Goal: Check status: Check status

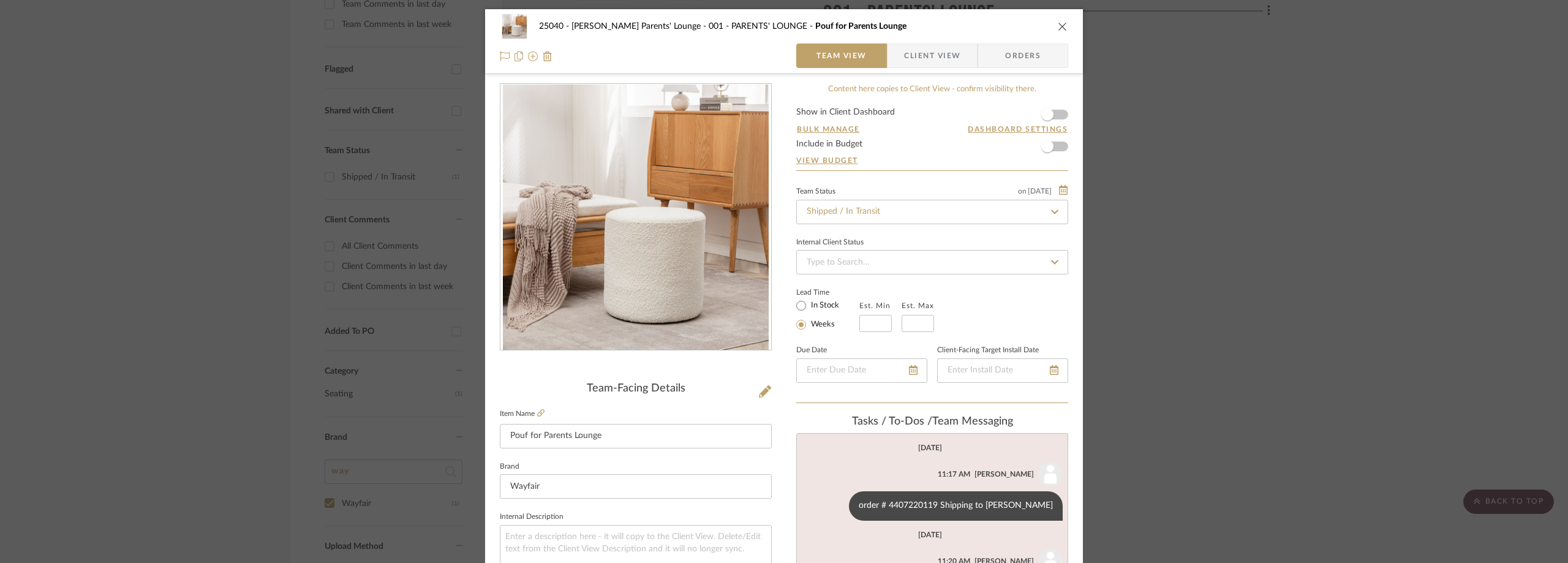
scroll to position [307, 0]
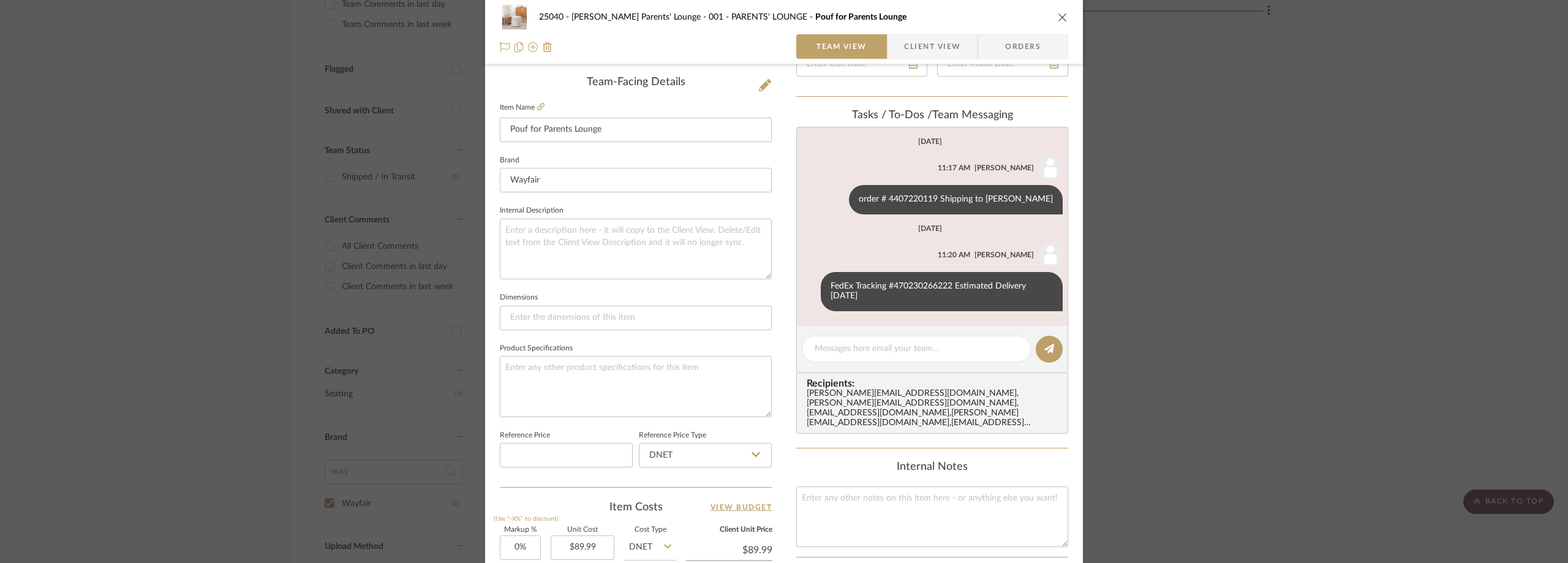
click at [163, 176] on div "25040 - [PERSON_NAME] Parents' Lounge 001 - PARENTS' LOUNGE Pouf for Parents Lo…" at bounding box center [784, 282] width 1568 height 563
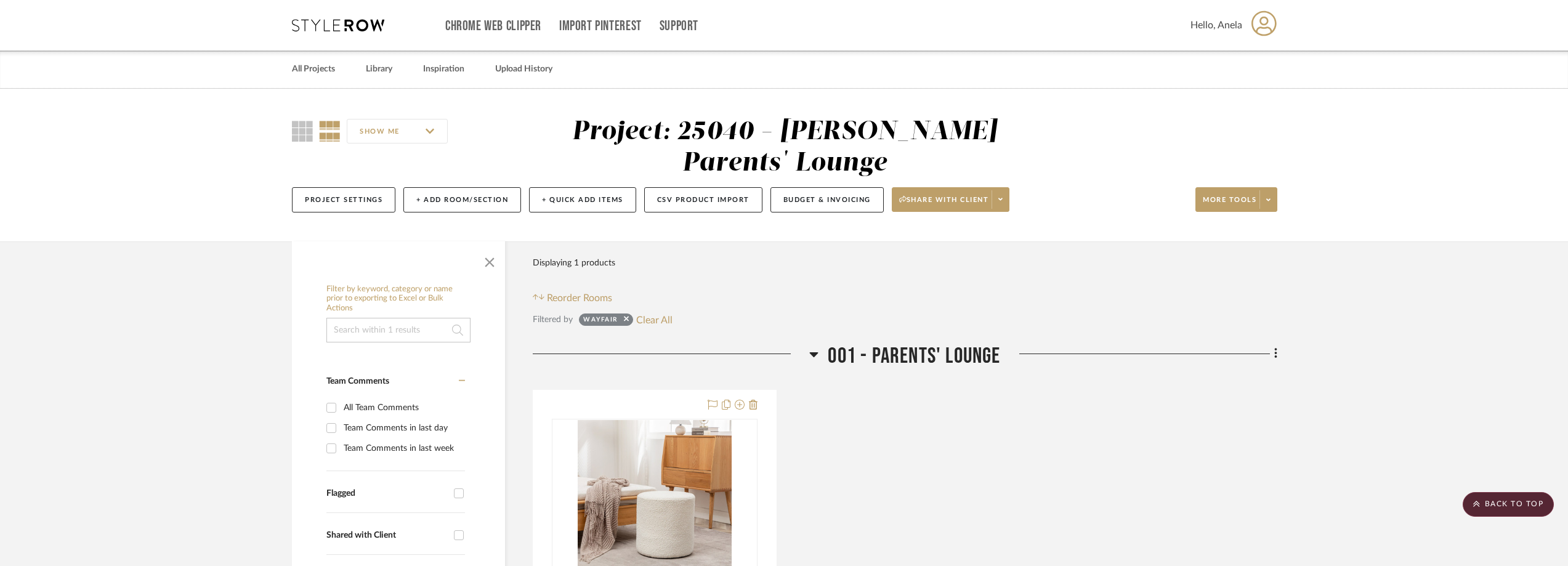
scroll to position [246, 0]
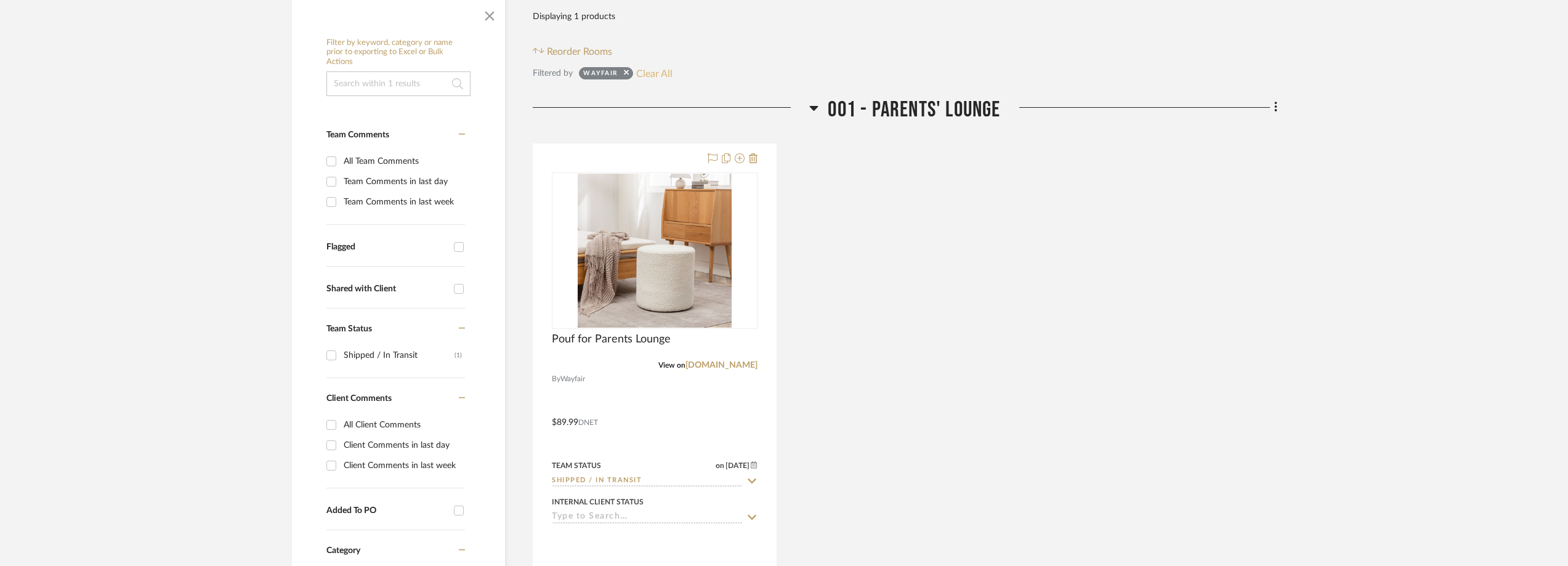
click at [649, 72] on button "Clear All" at bounding box center [654, 73] width 36 height 16
checkbox input "false"
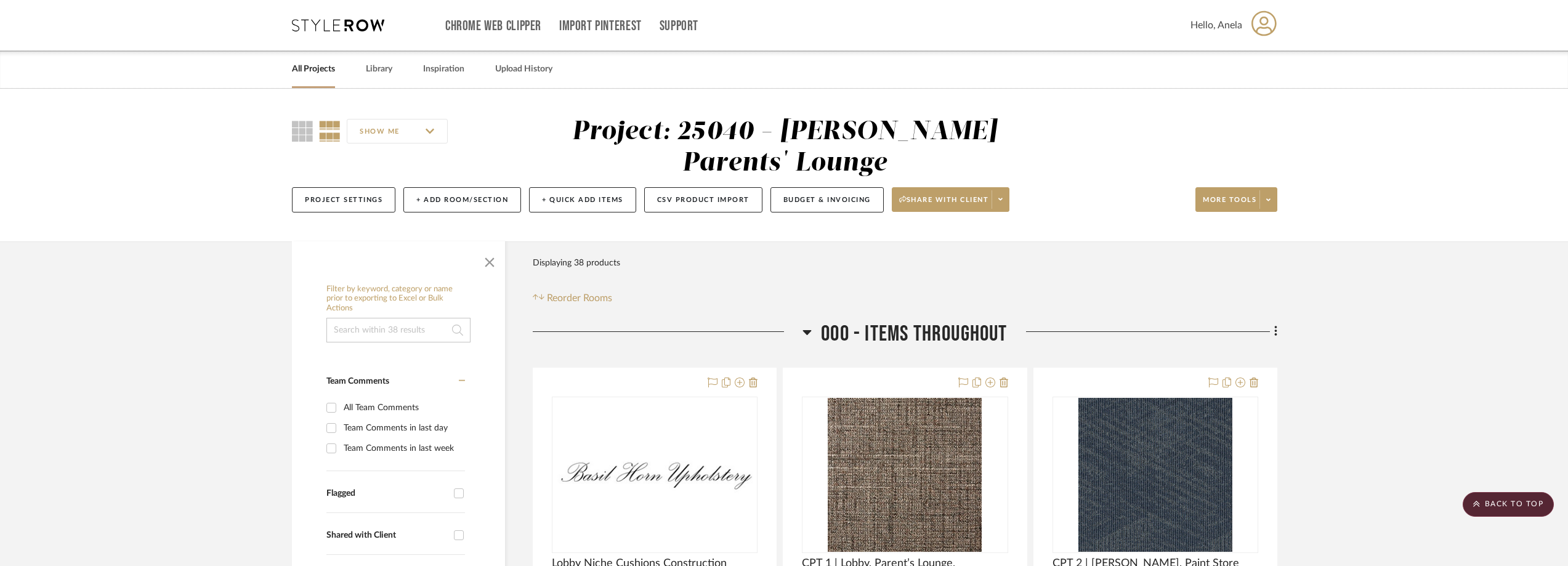
click at [340, 31] on icon at bounding box center [338, 25] width 92 height 12
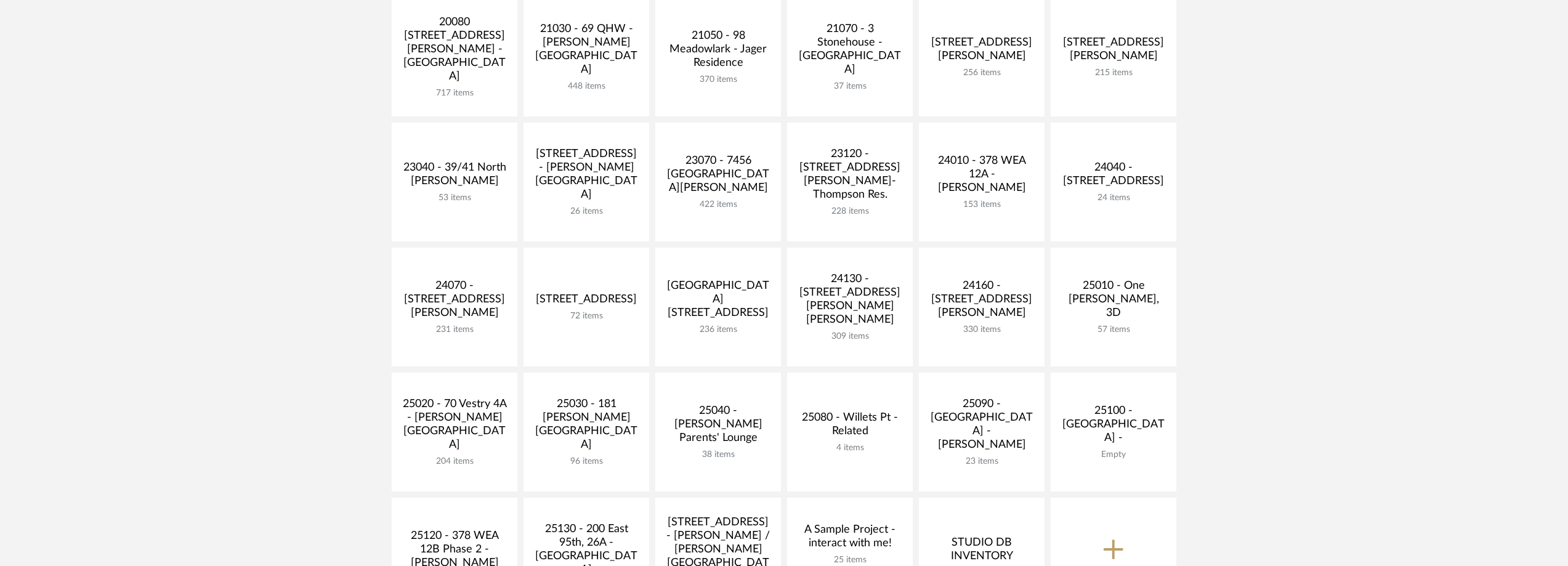
scroll to position [431, 0]
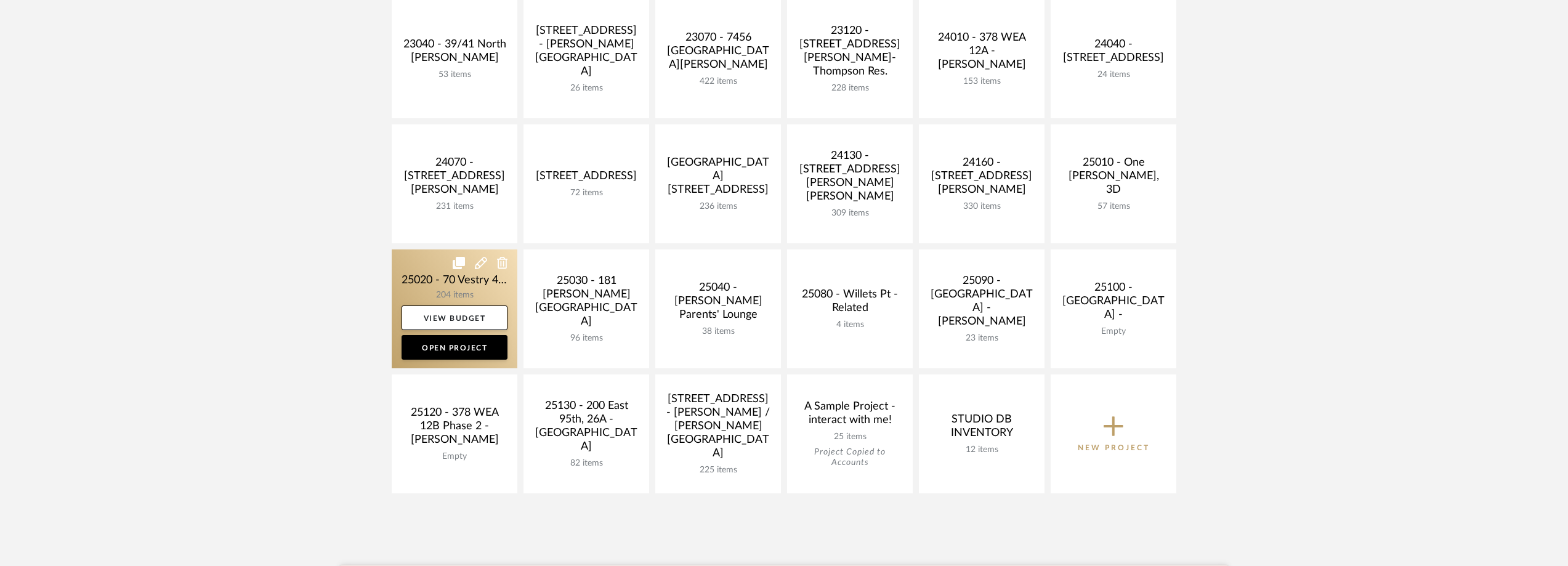
click at [442, 288] on link at bounding box center [454, 309] width 125 height 119
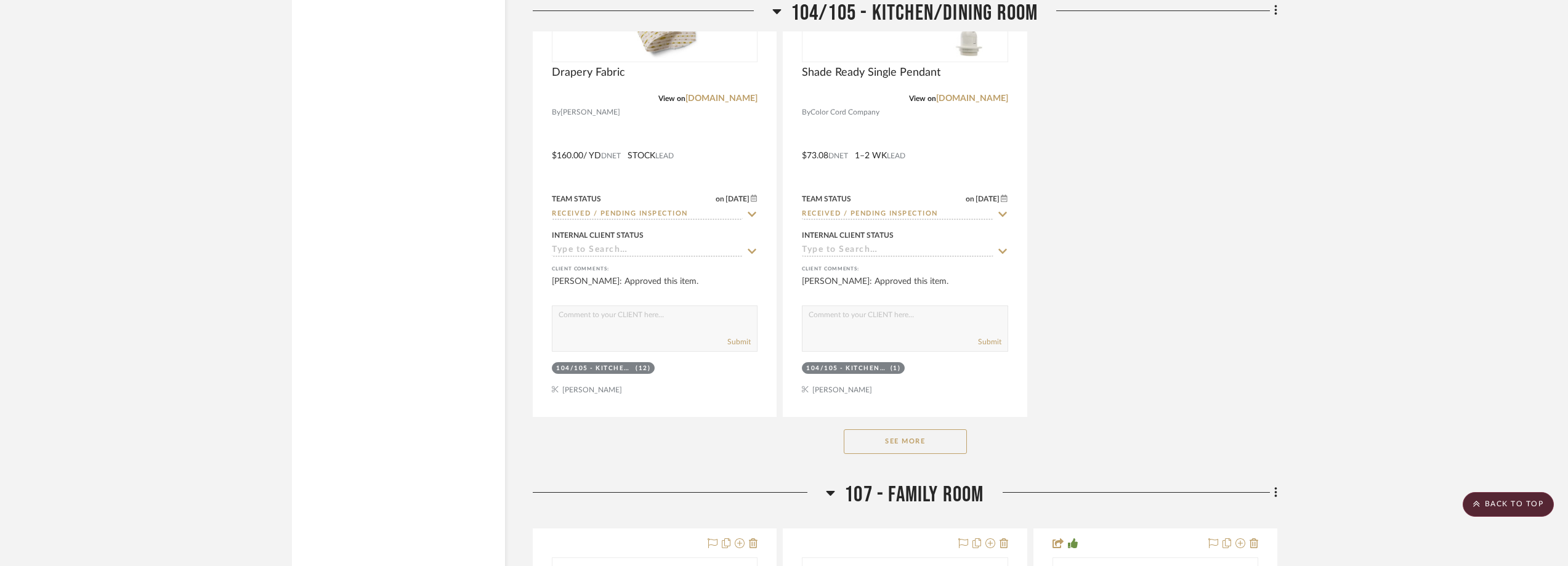
scroll to position [8313, 0]
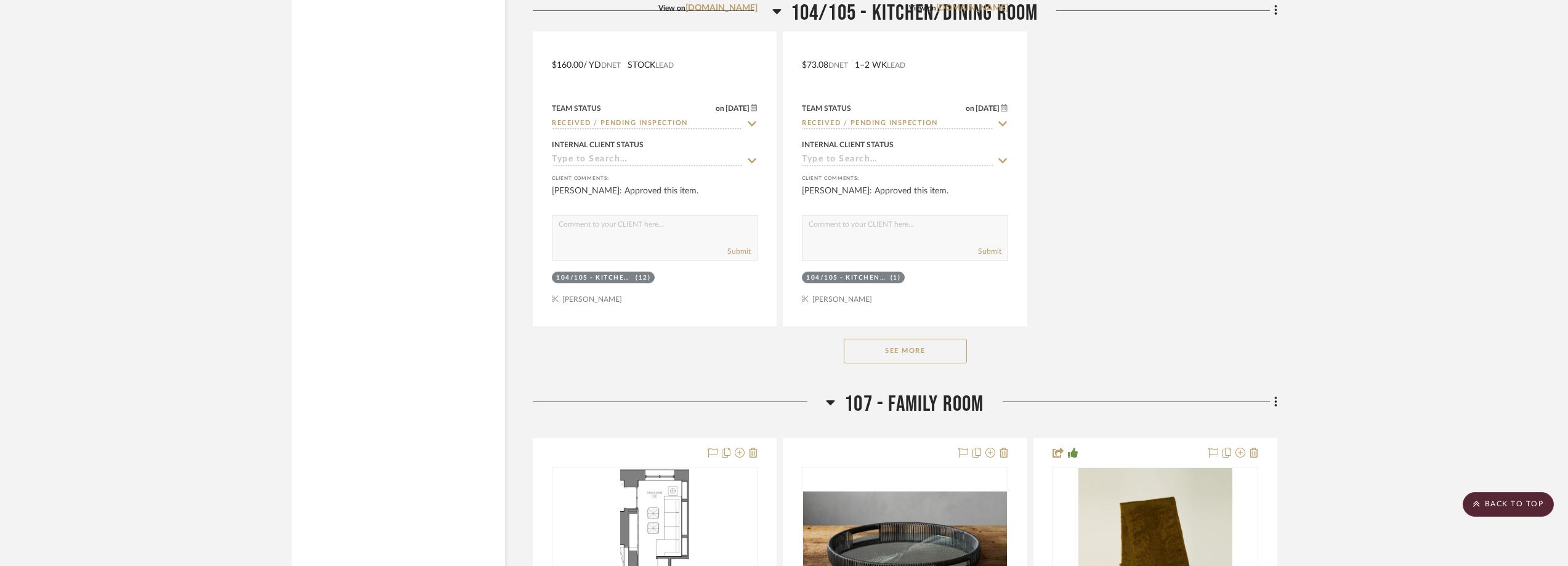
click at [917, 351] on button "See More" at bounding box center [905, 351] width 123 height 25
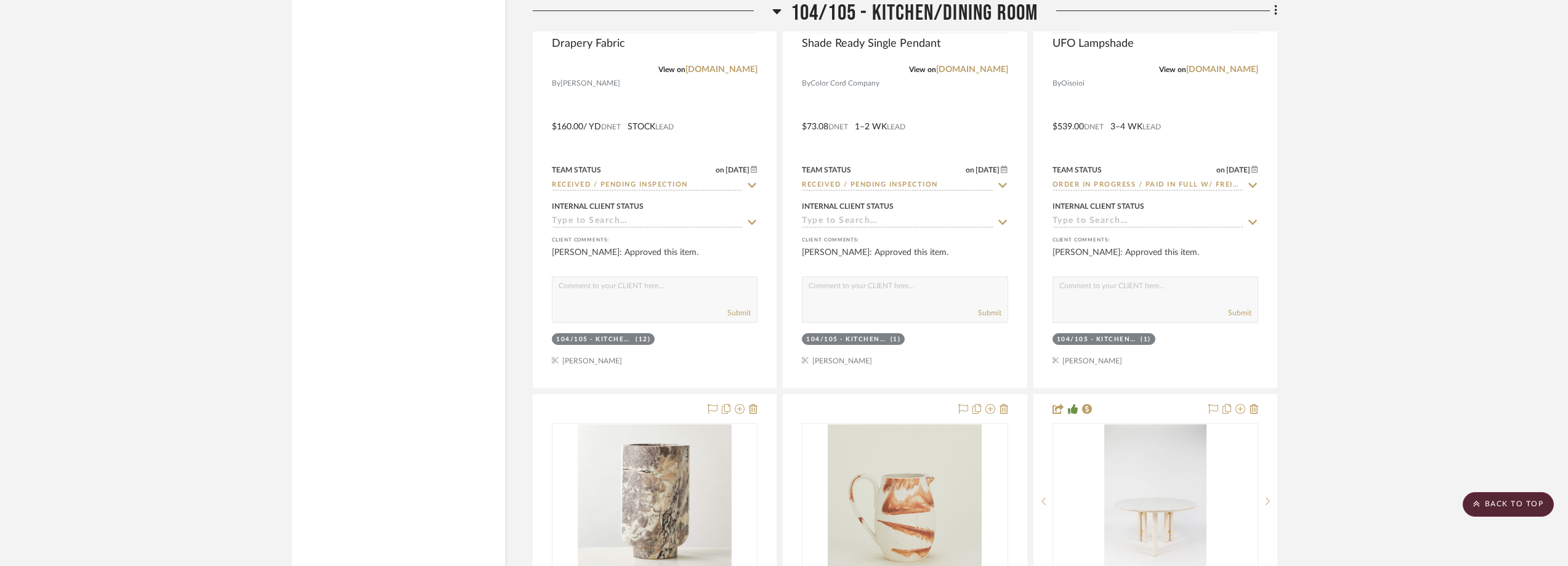
scroll to position [8067, 0]
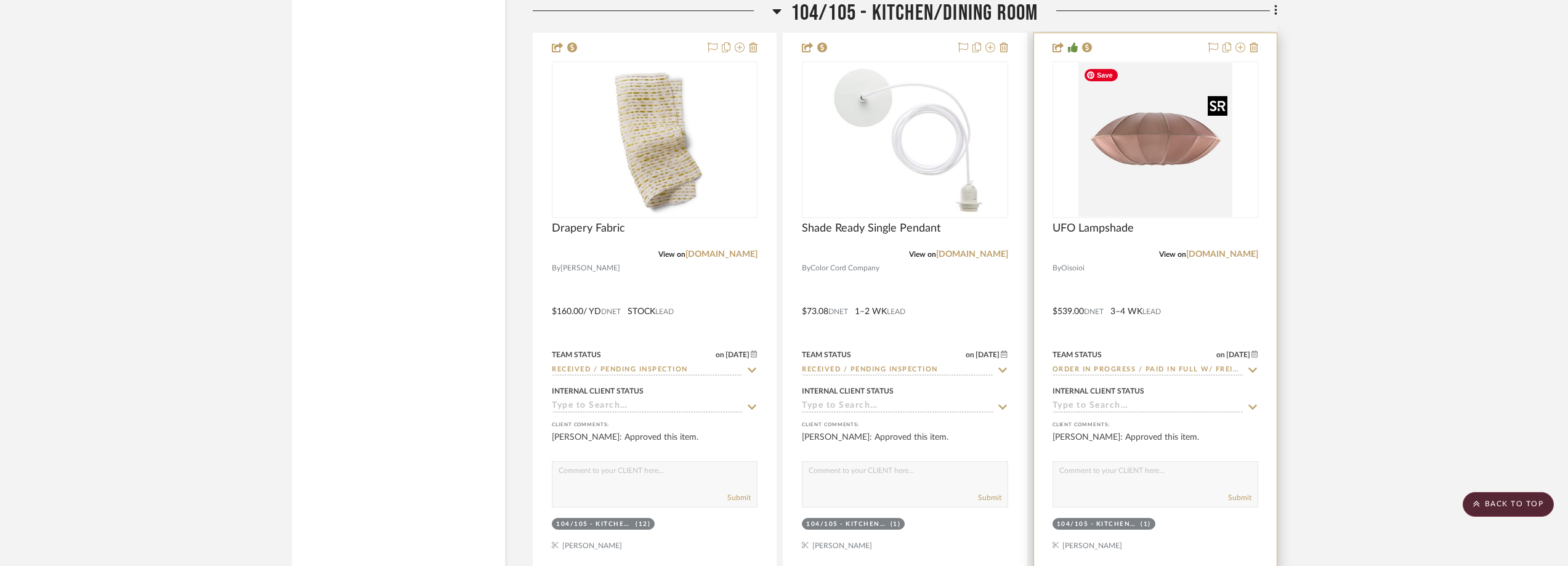
click at [1187, 173] on div at bounding box center [1155, 139] width 206 height 156
click at [1187, 173] on img "0" at bounding box center [1155, 140] width 154 height 154
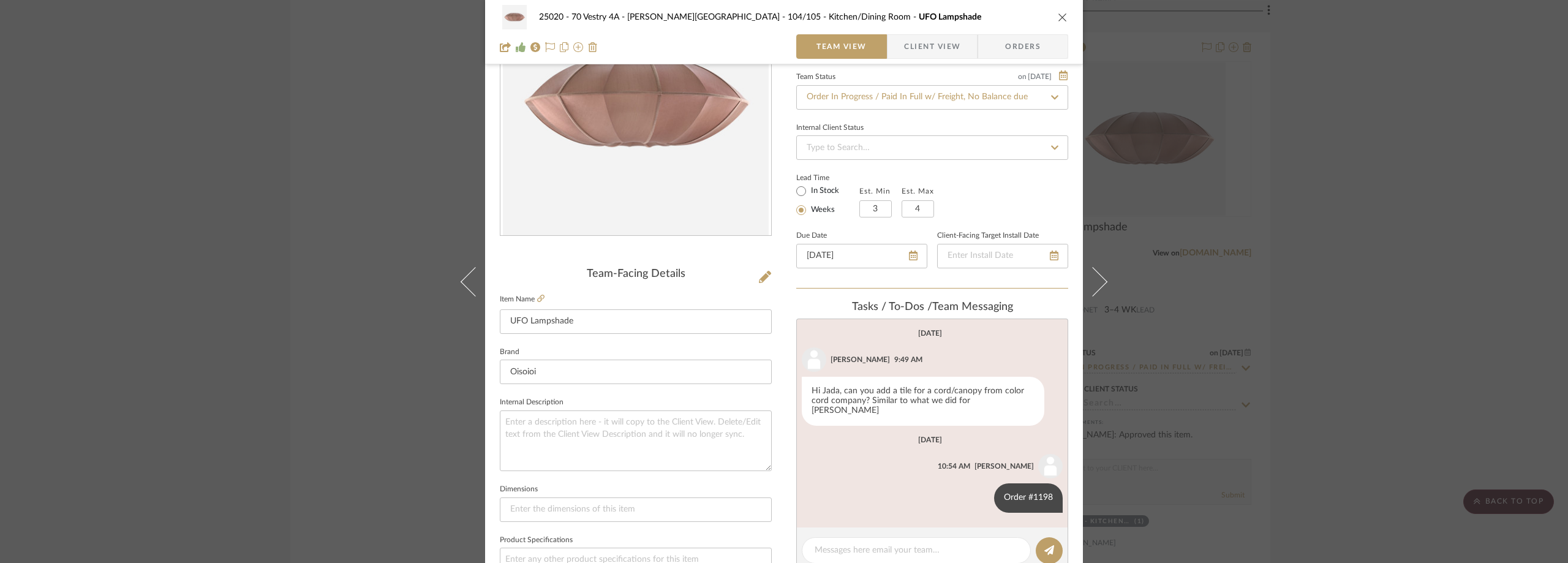
scroll to position [184, 0]
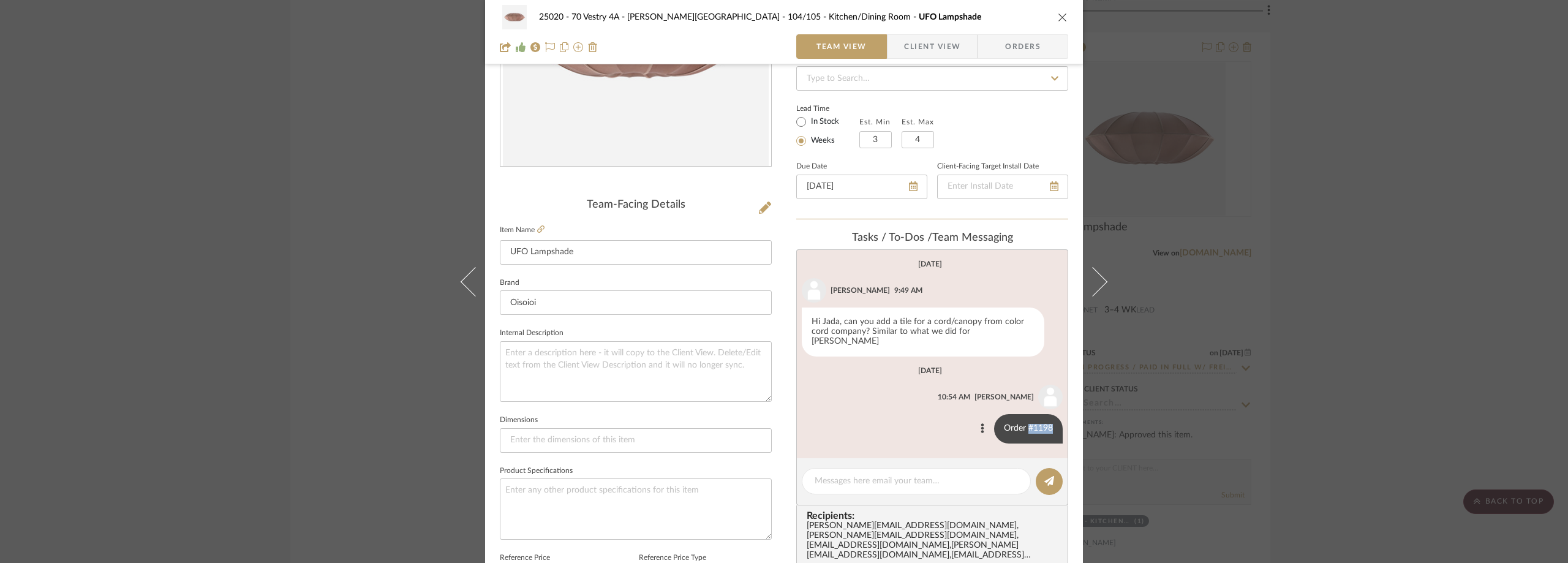
drag, startPoint x: 1025, startPoint y: 416, endPoint x: 1051, endPoint y: 418, distance: 26.1
click at [1051, 418] on div "Order #1198" at bounding box center [1028, 428] width 68 height 29
copy div "#1198"
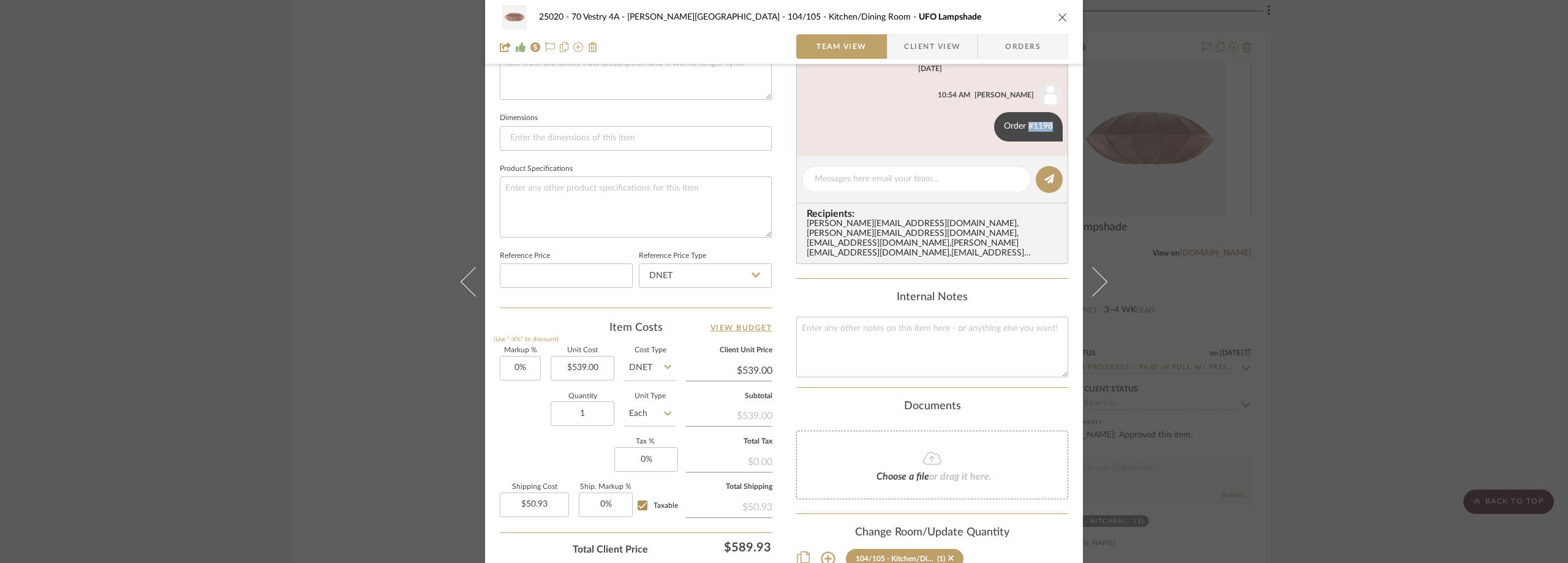
scroll to position [490, 0]
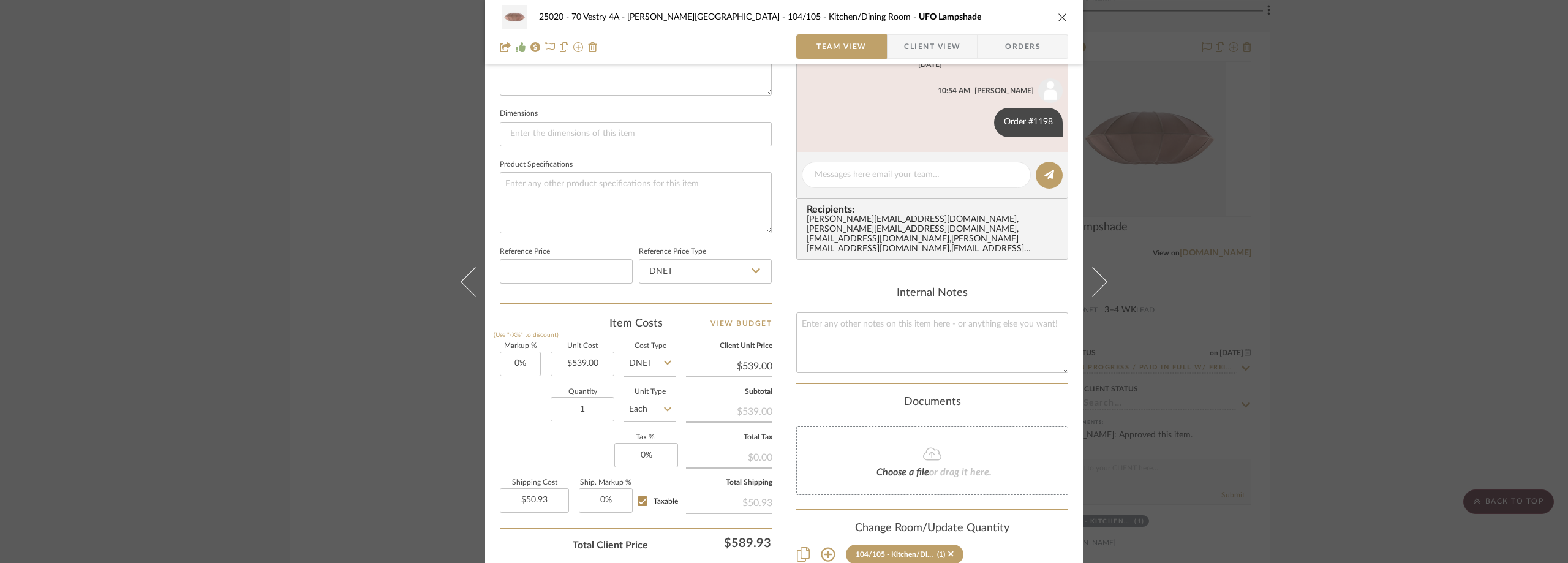
click at [1431, 184] on div "25020 - 70 Vestry 4A - [PERSON_NAME] 104/105 - Kitchen/Dining Room UFO Lampshad…" at bounding box center [784, 282] width 1568 height 563
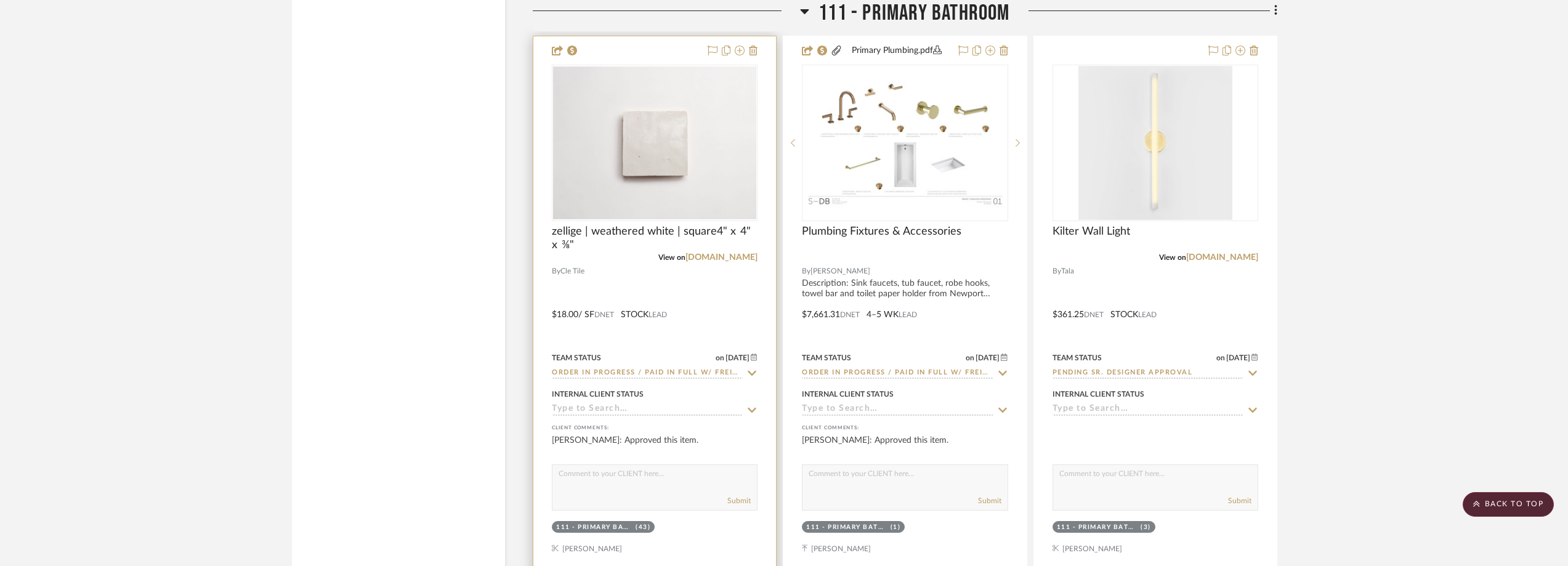
scroll to position [14040, 0]
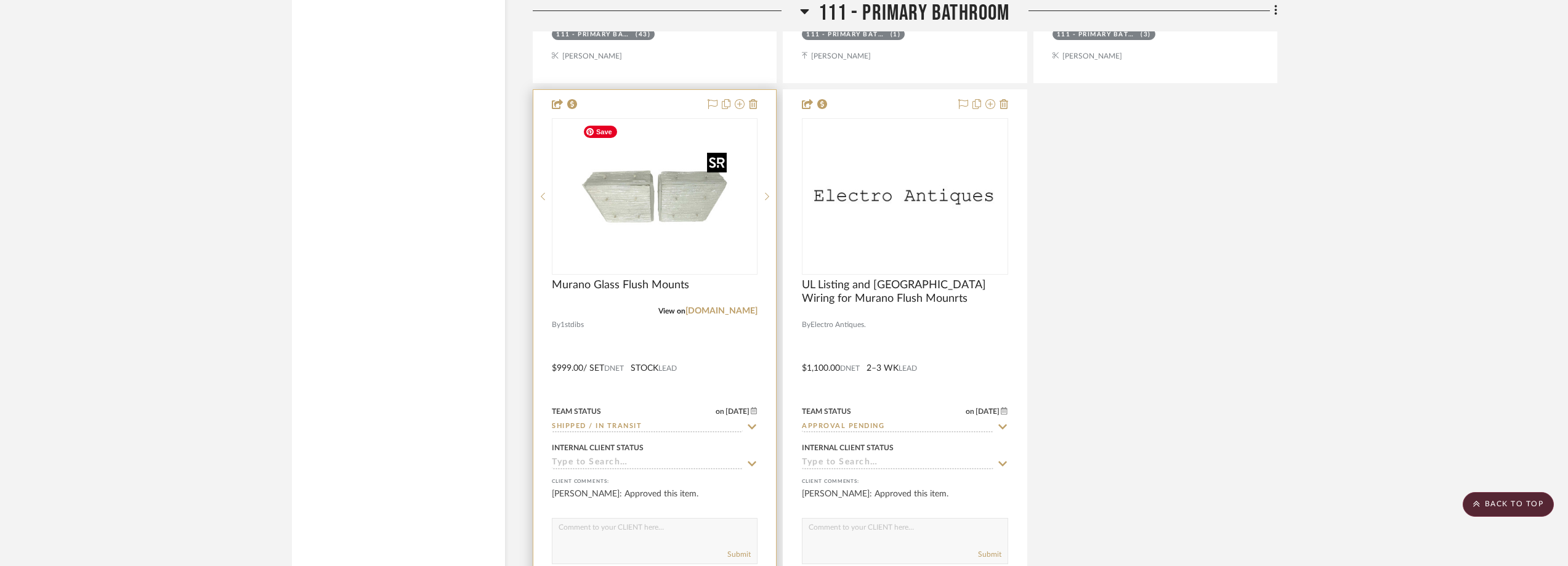
click at [631, 225] on img "0" at bounding box center [655, 196] width 154 height 154
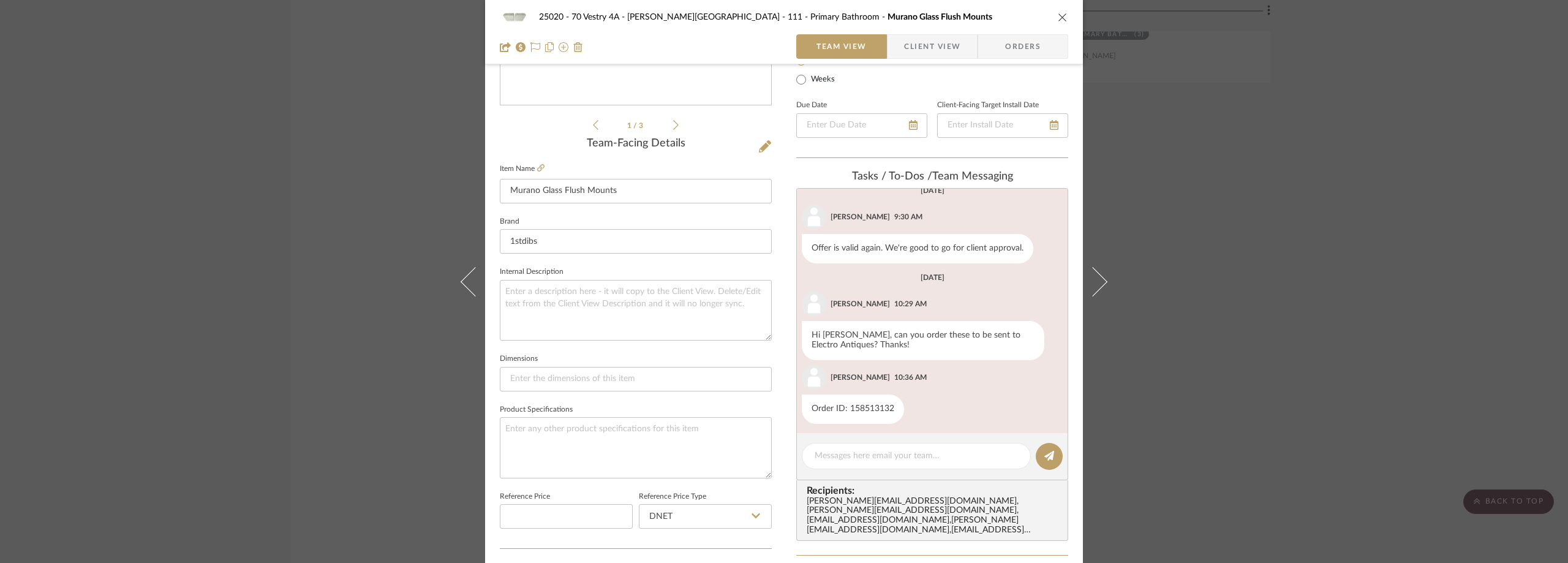
scroll to position [497, 0]
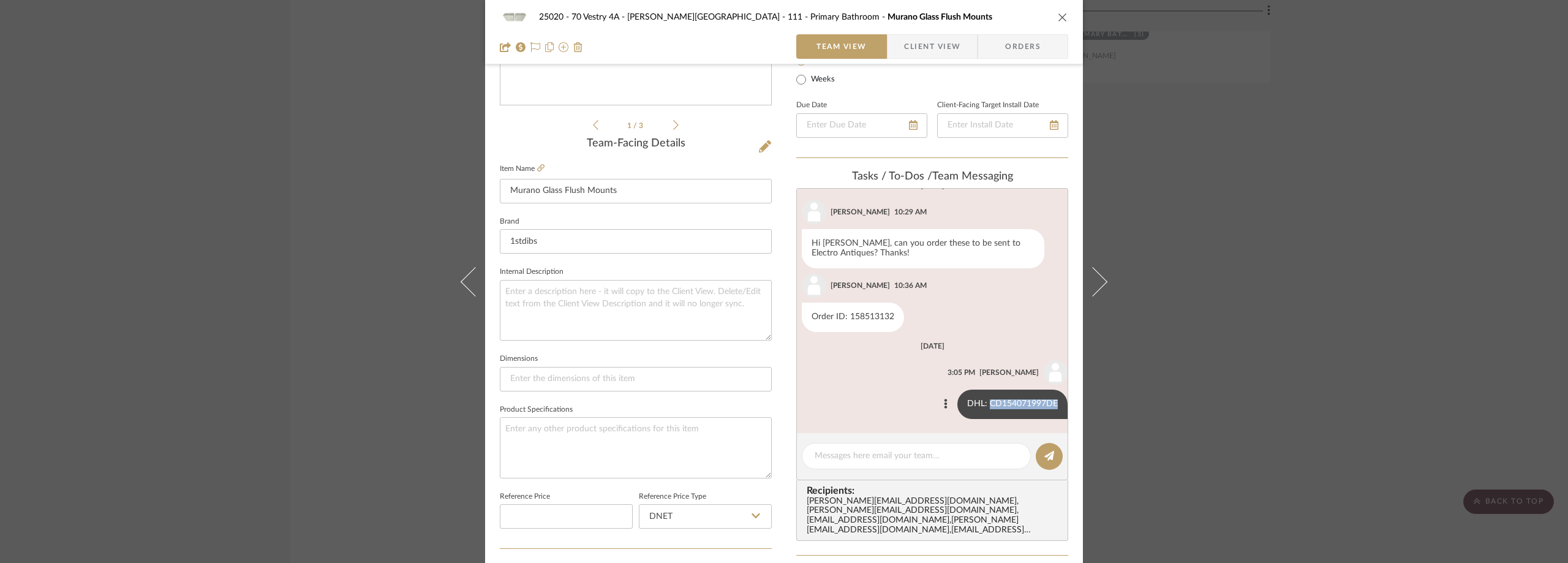
drag, startPoint x: 979, startPoint y: 402, endPoint x: 1046, endPoint y: 402, distance: 67.0
click at [1046, 402] on div "DHL: CD154071997DE" at bounding box center [1012, 404] width 111 height 29
copy div "CD154071997DE"
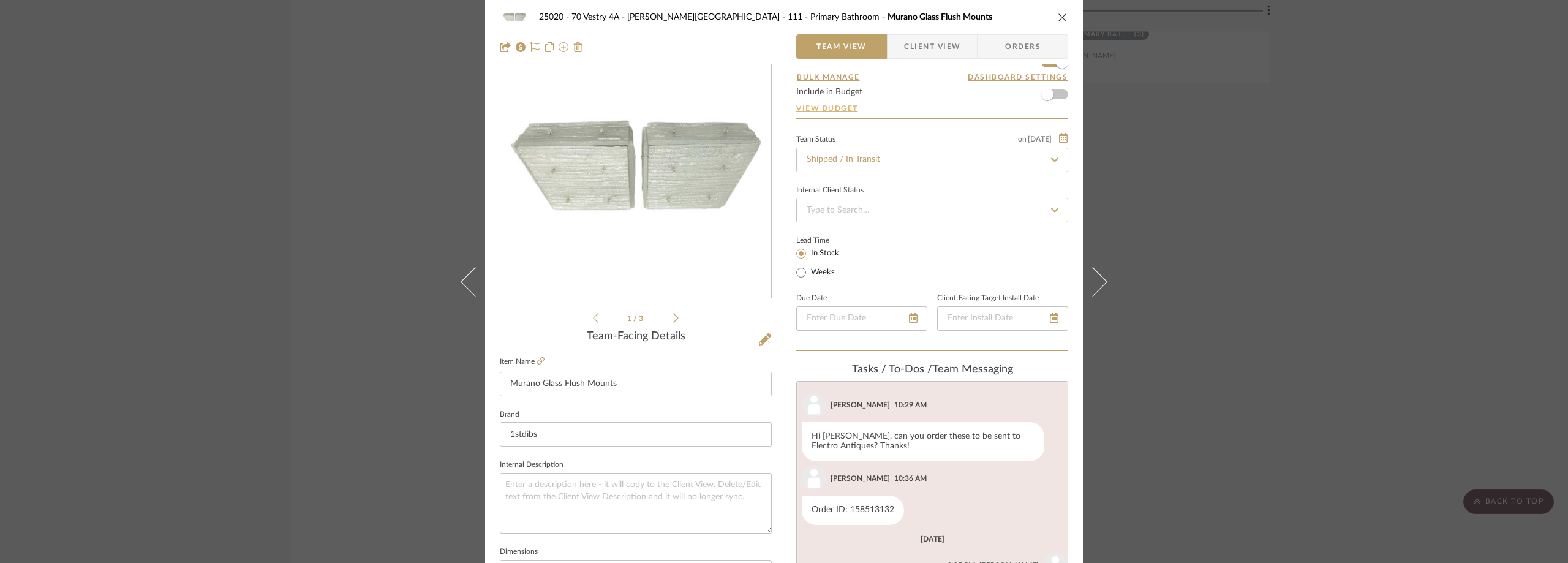
scroll to position [0, 0]
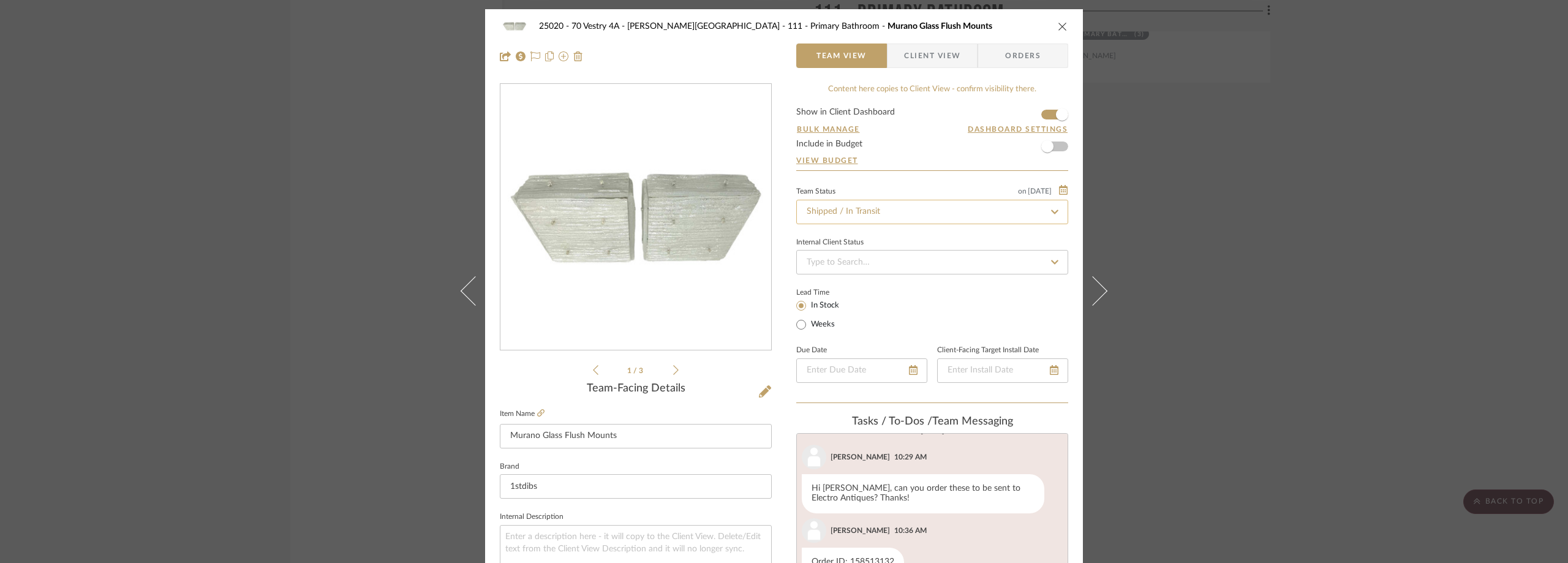
click at [903, 215] on input "Shipped / In Transit" at bounding box center [932, 212] width 272 height 24
type input "rece"
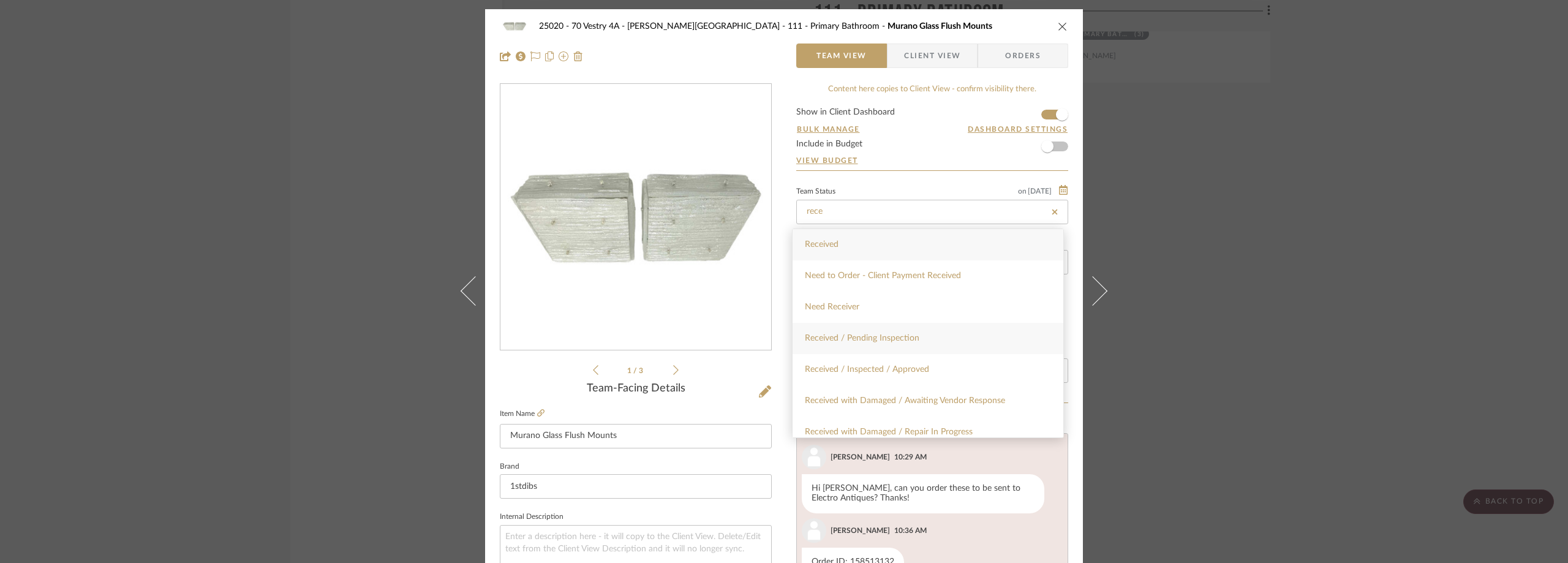
click at [929, 328] on div "Received / Pending Inspection" at bounding box center [928, 338] width 271 height 31
type input "[DATE]"
type input "Received / Pending Inspection"
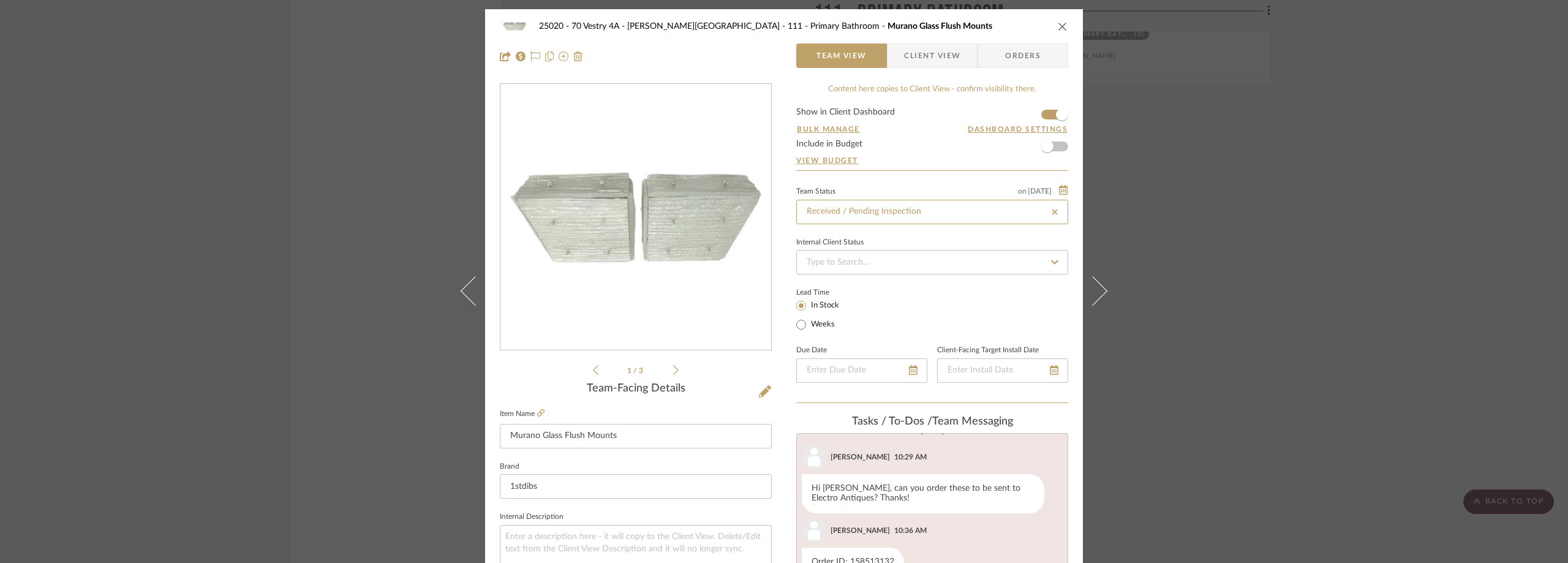
type input "[DATE]"
type input "Received / Pending Inspection"
click at [897, 237] on div "Internal Client Status" at bounding box center [932, 254] width 272 height 41
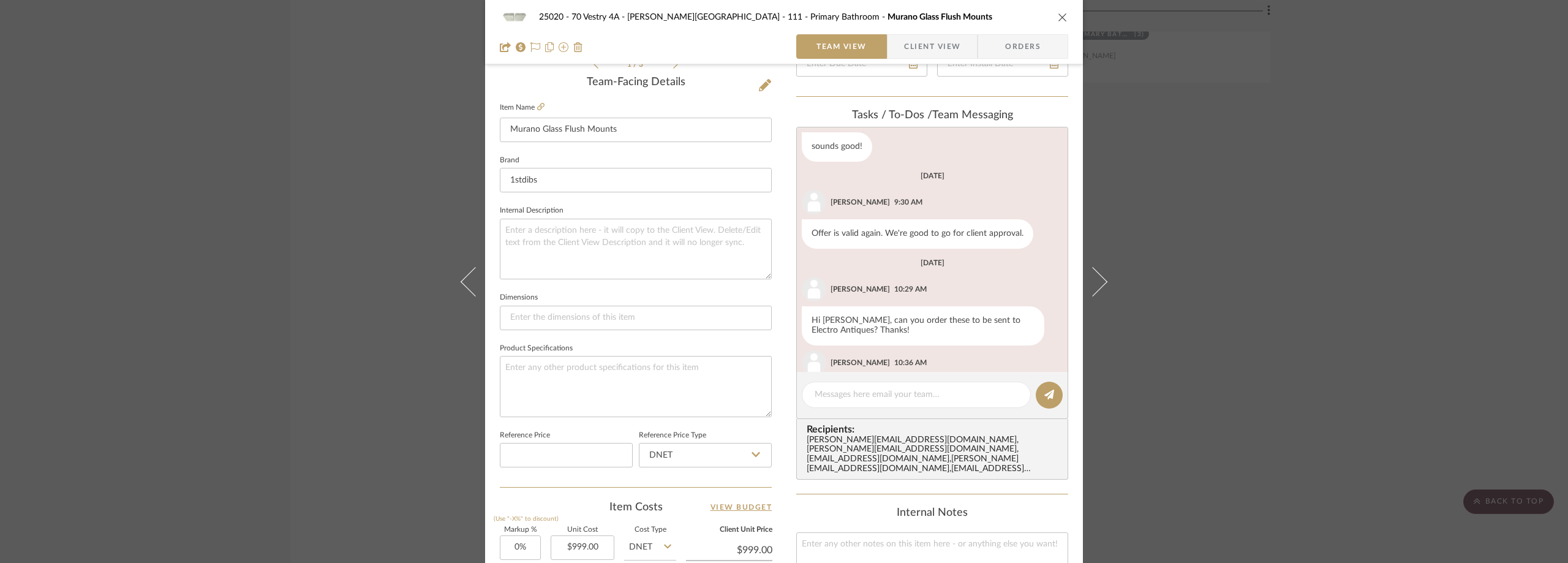
scroll to position [191, 0]
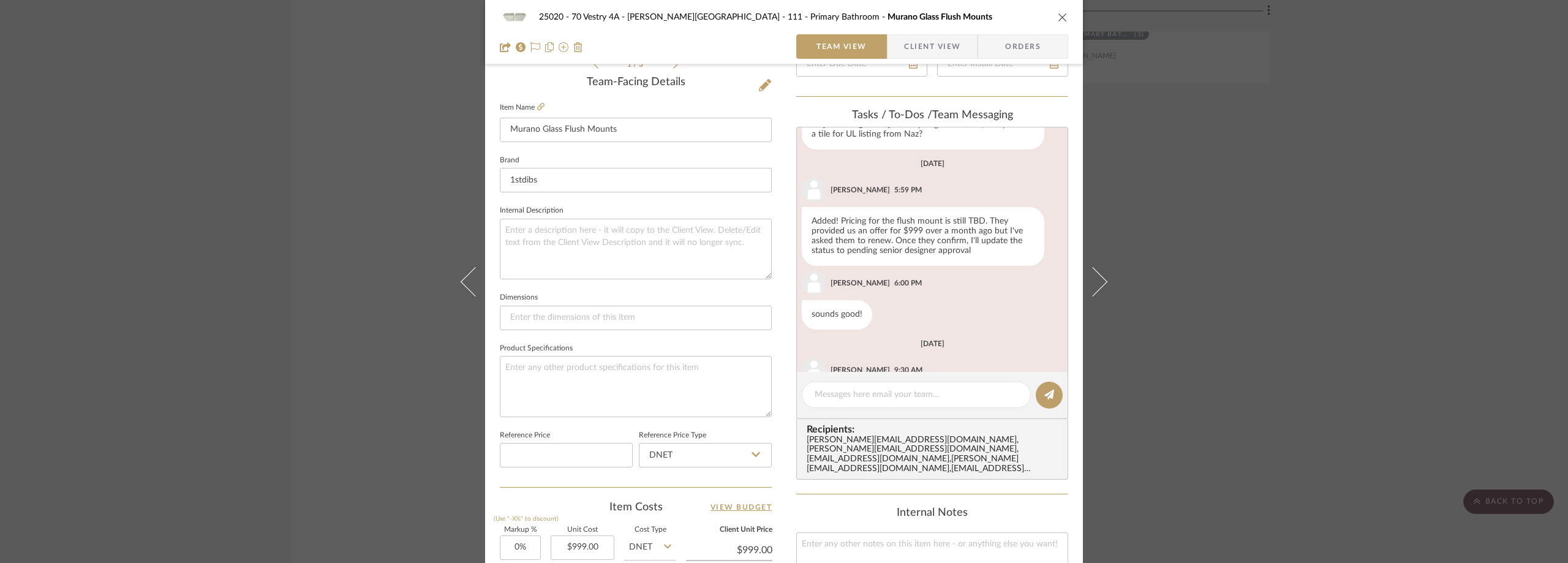
click at [243, 185] on div "25020 - 70 Vestry 4A - [PERSON_NAME] 111 - Primary Bathroom Murano Glass Flush …" at bounding box center [784, 282] width 1568 height 563
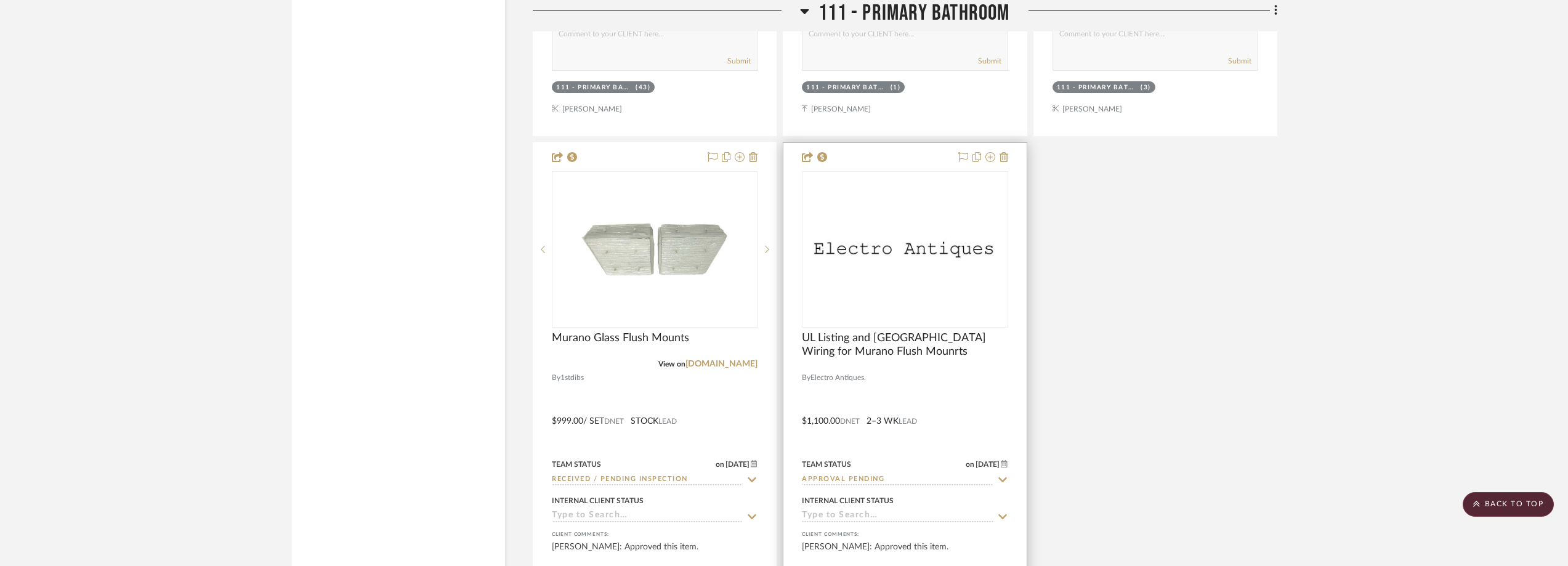
scroll to position [14040, 0]
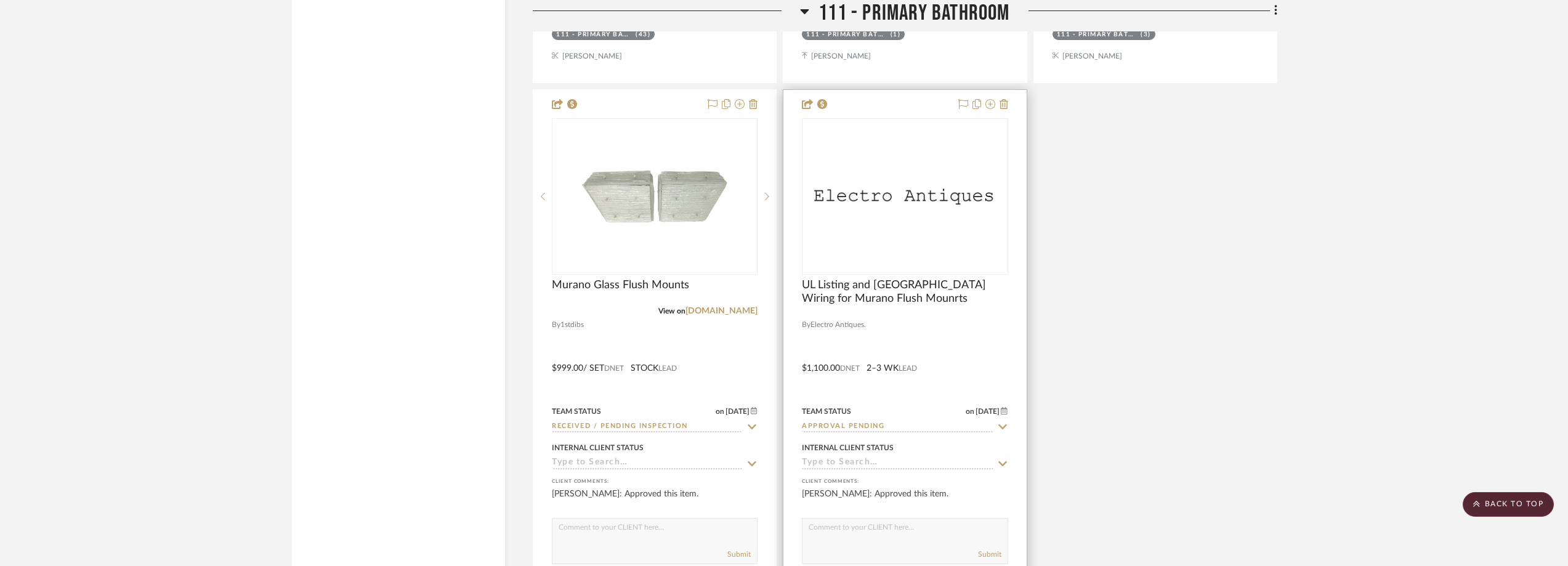
click at [903, 220] on div "0" at bounding box center [905, 196] width 205 height 155
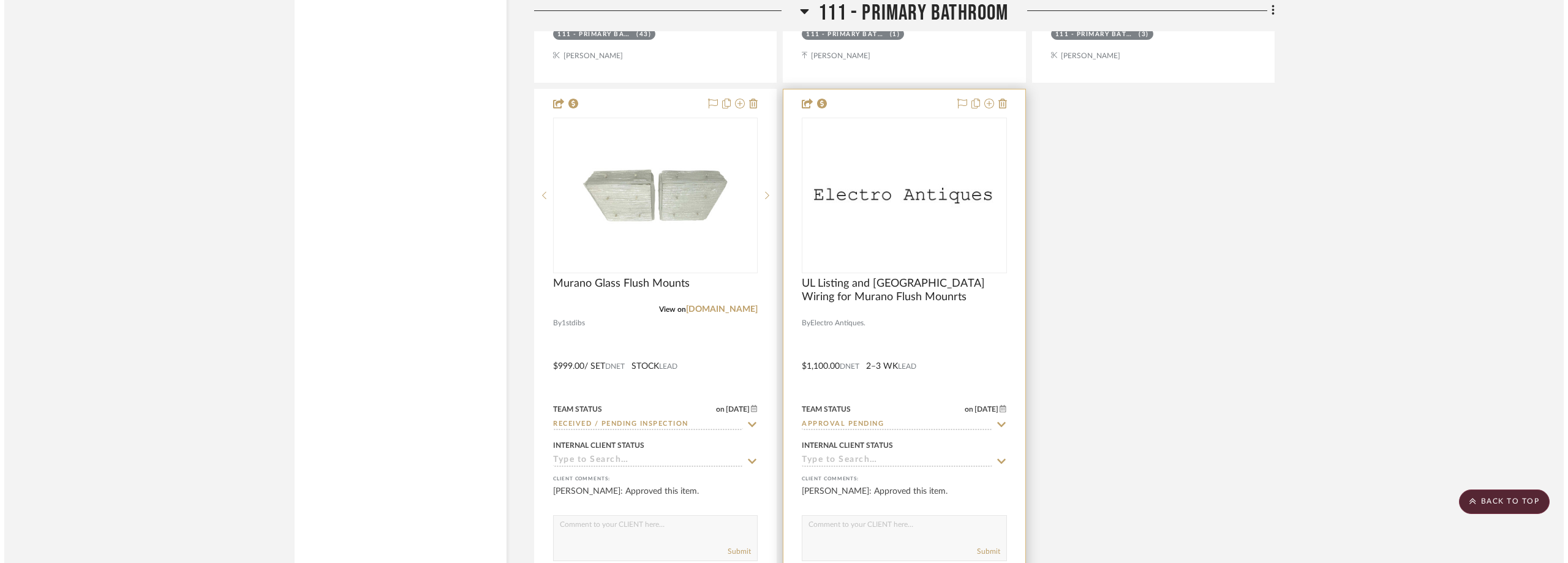
scroll to position [0, 0]
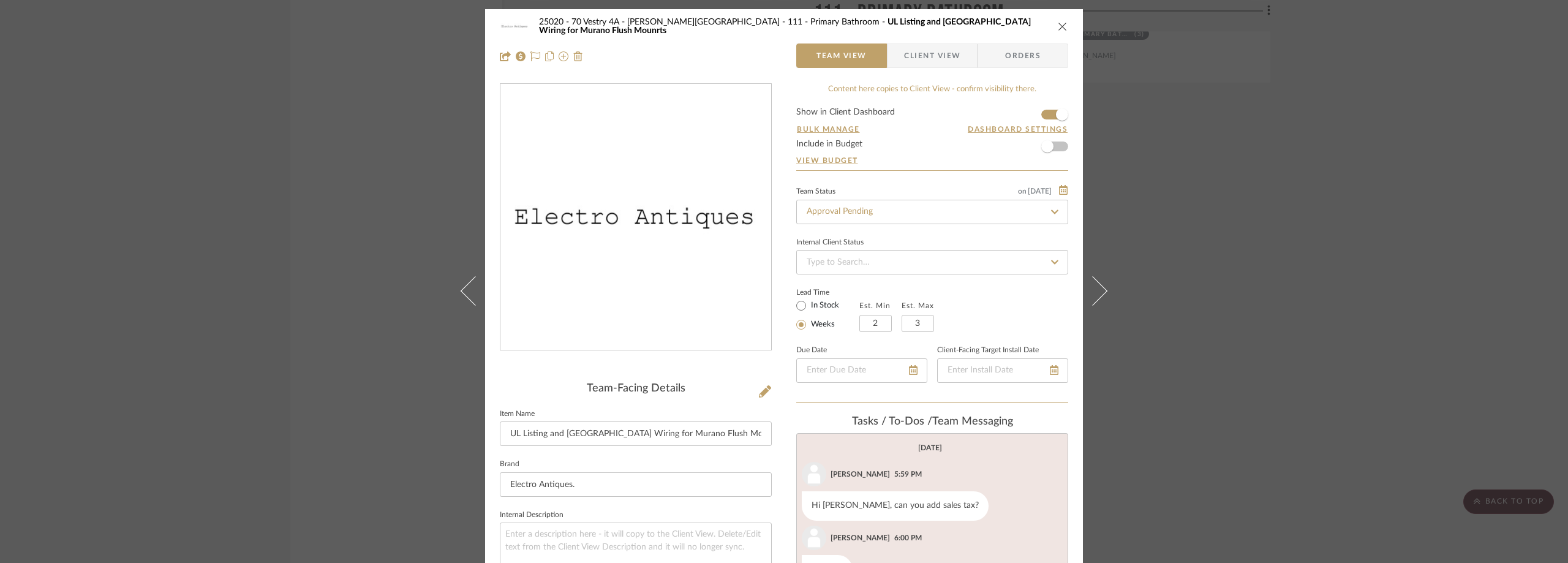
click at [904, 50] on span "Client View" at bounding box center [932, 56] width 56 height 24
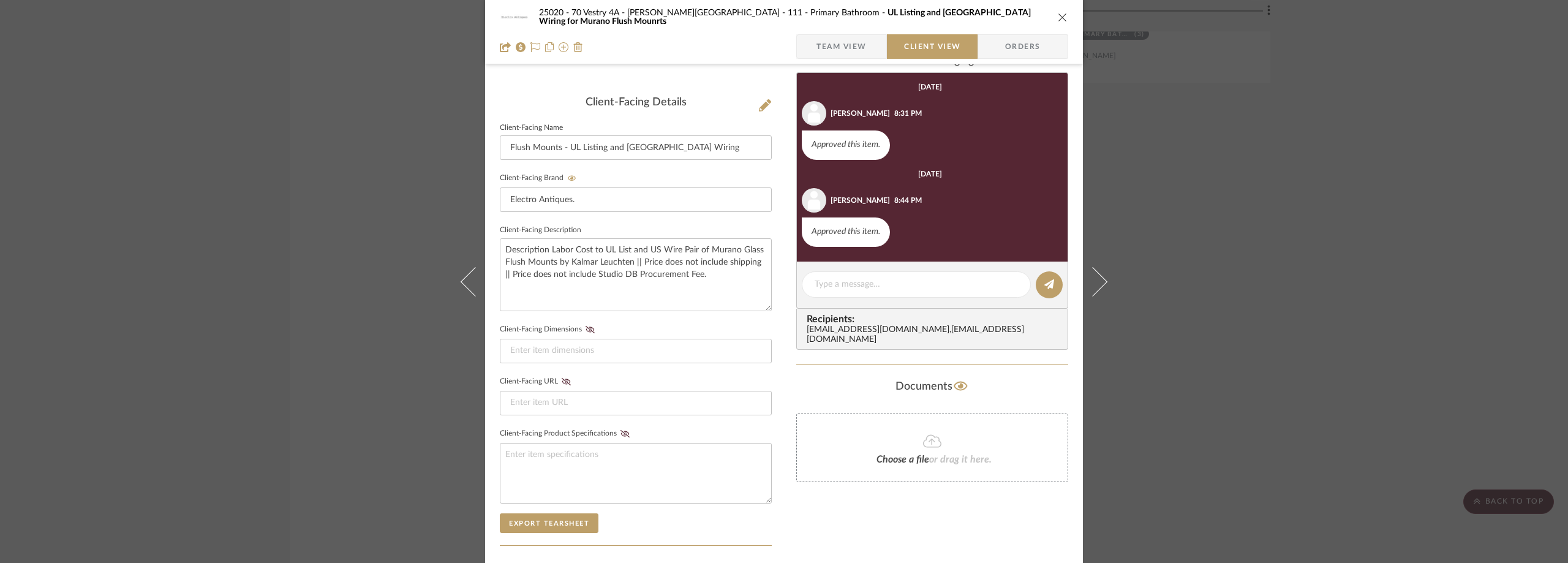
scroll to position [123, 0]
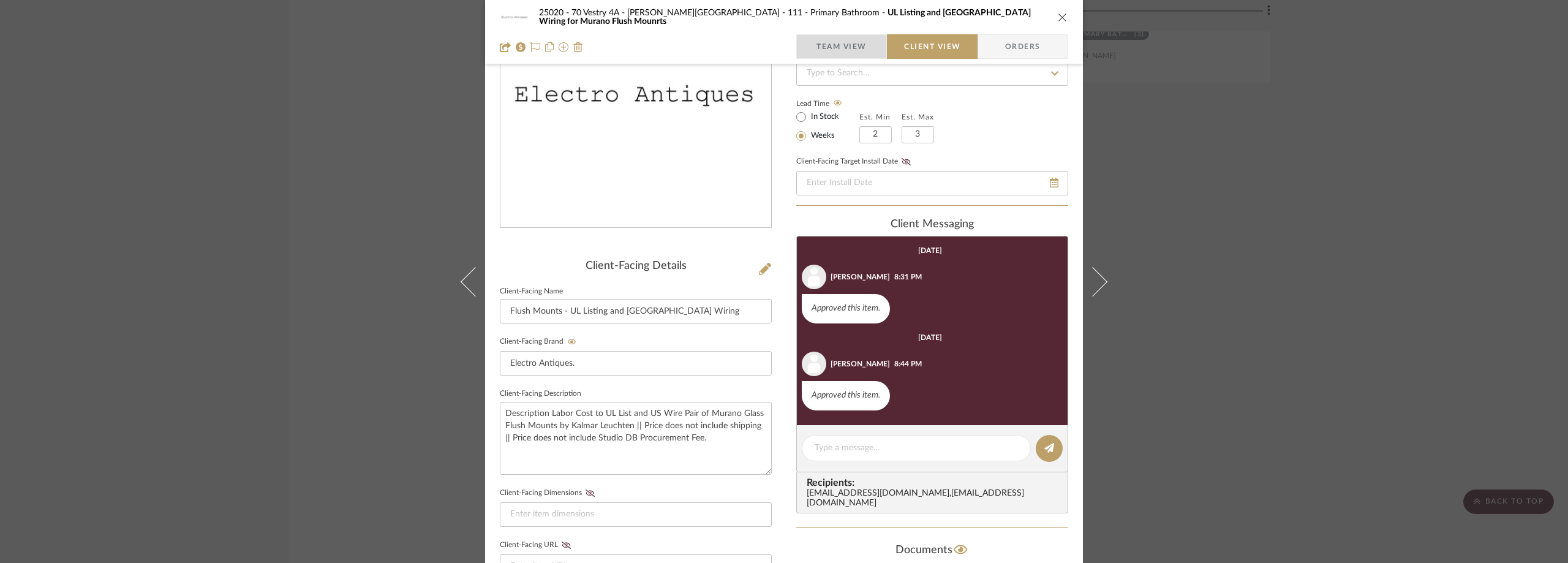
click at [853, 41] on span "Team View" at bounding box center [842, 47] width 50 height 24
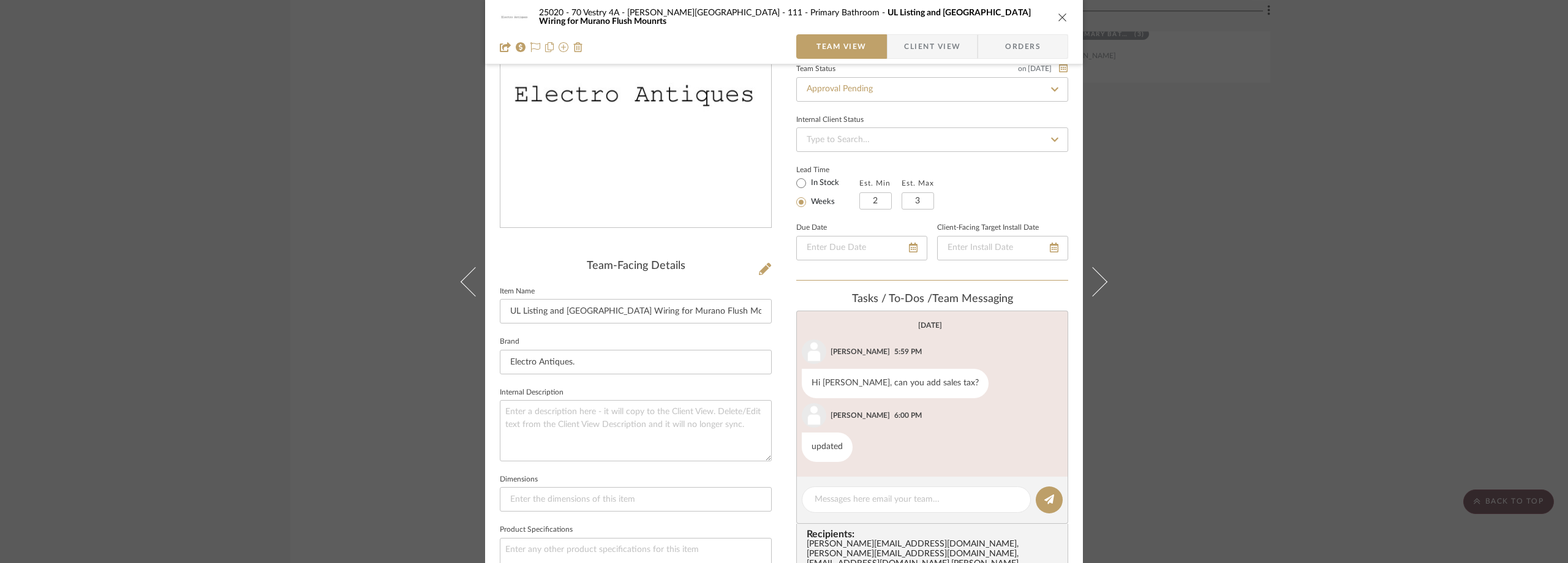
click at [298, 248] on div "25020 - 70 Vestry 4A - [PERSON_NAME][GEOGRAPHIC_DATA] 111 - Primary Bathroom UL…" at bounding box center [784, 282] width 1568 height 563
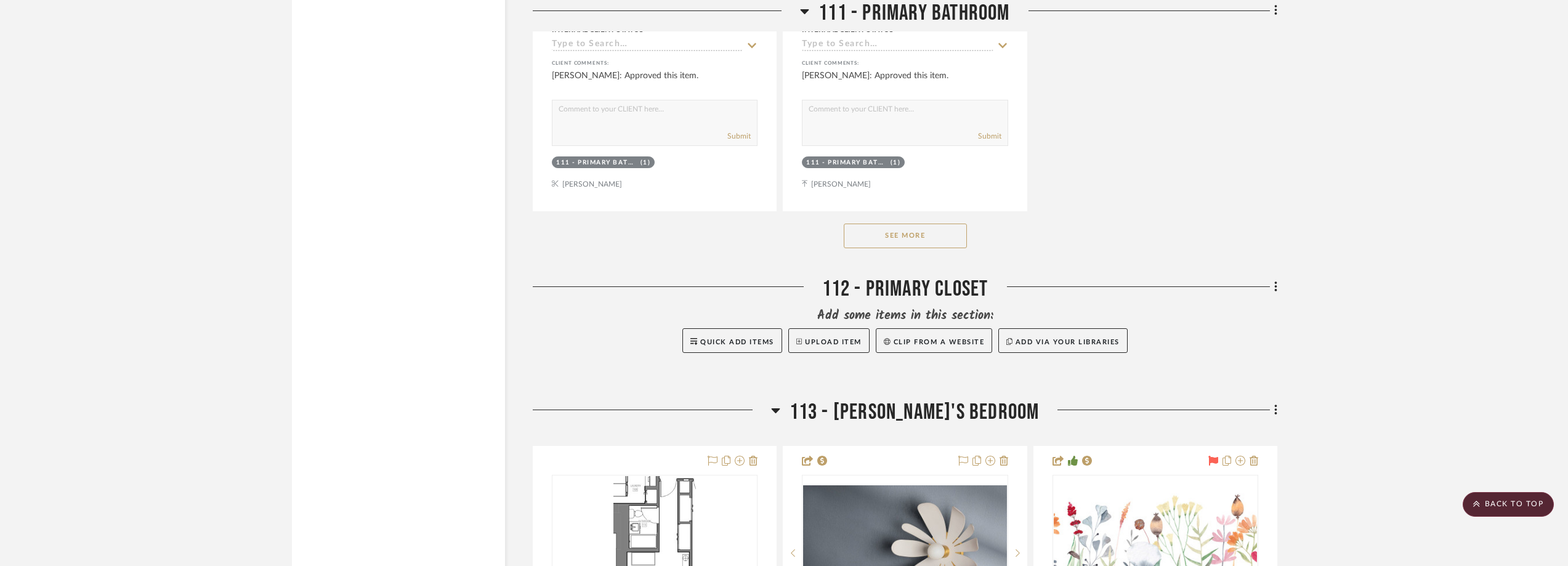
scroll to position [14225, 0]
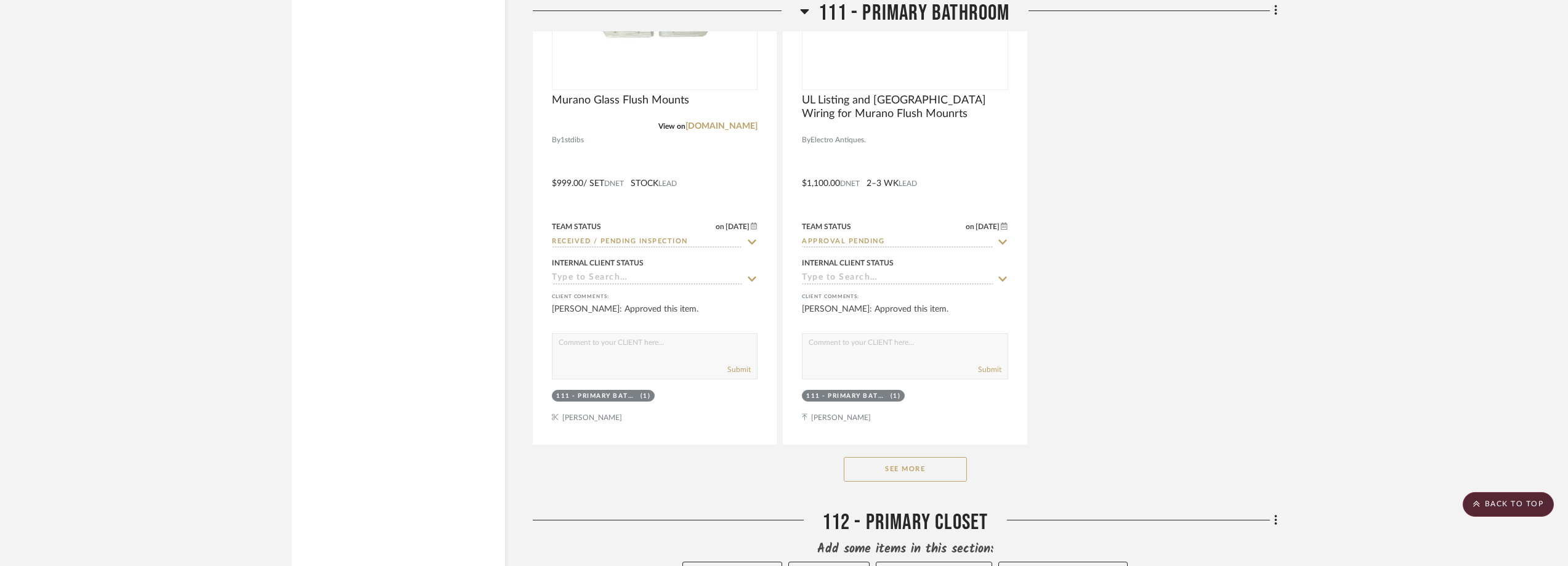
click at [866, 461] on button "See More" at bounding box center [905, 469] width 123 height 25
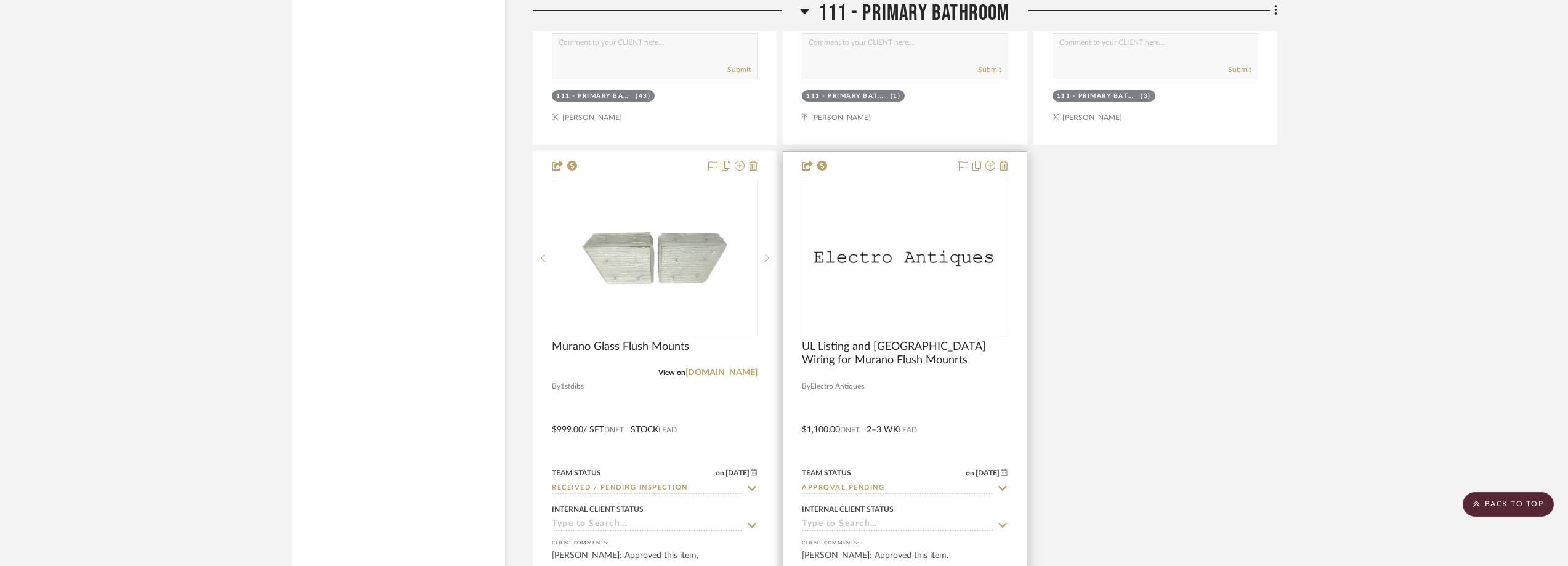
click at [948, 255] on img "0" at bounding box center [905, 258] width 203 height 40
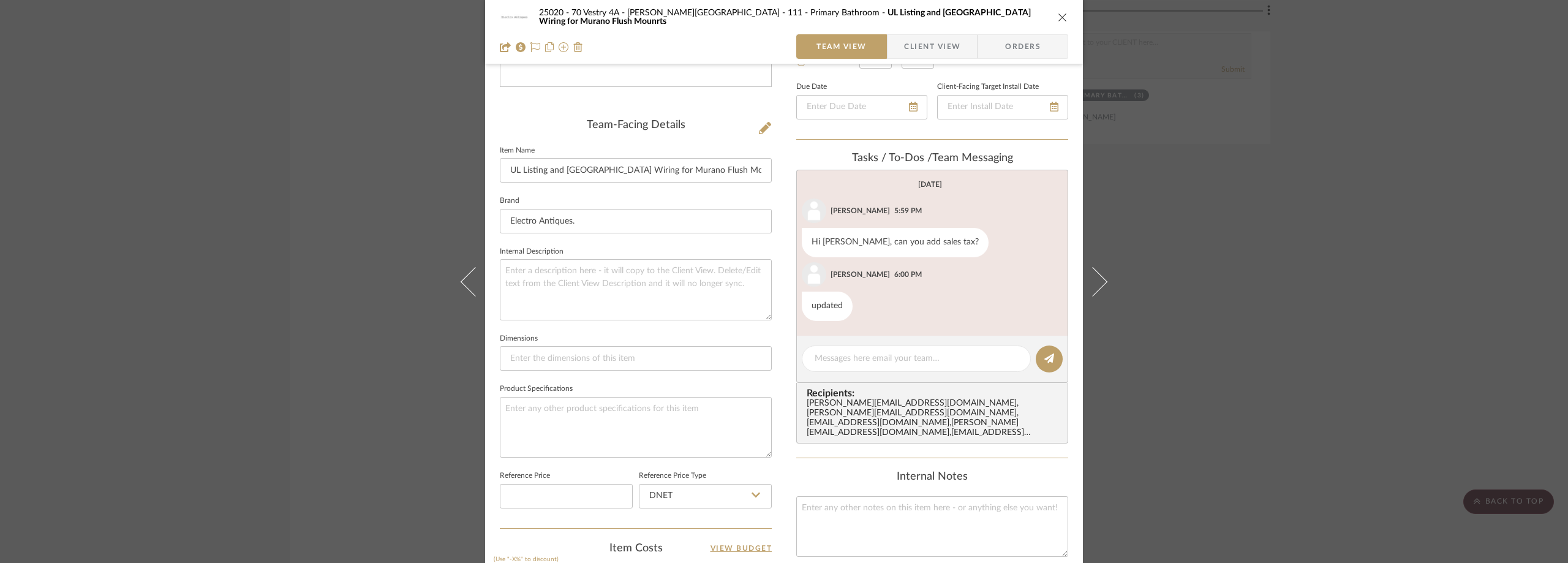
scroll to position [307, 0]
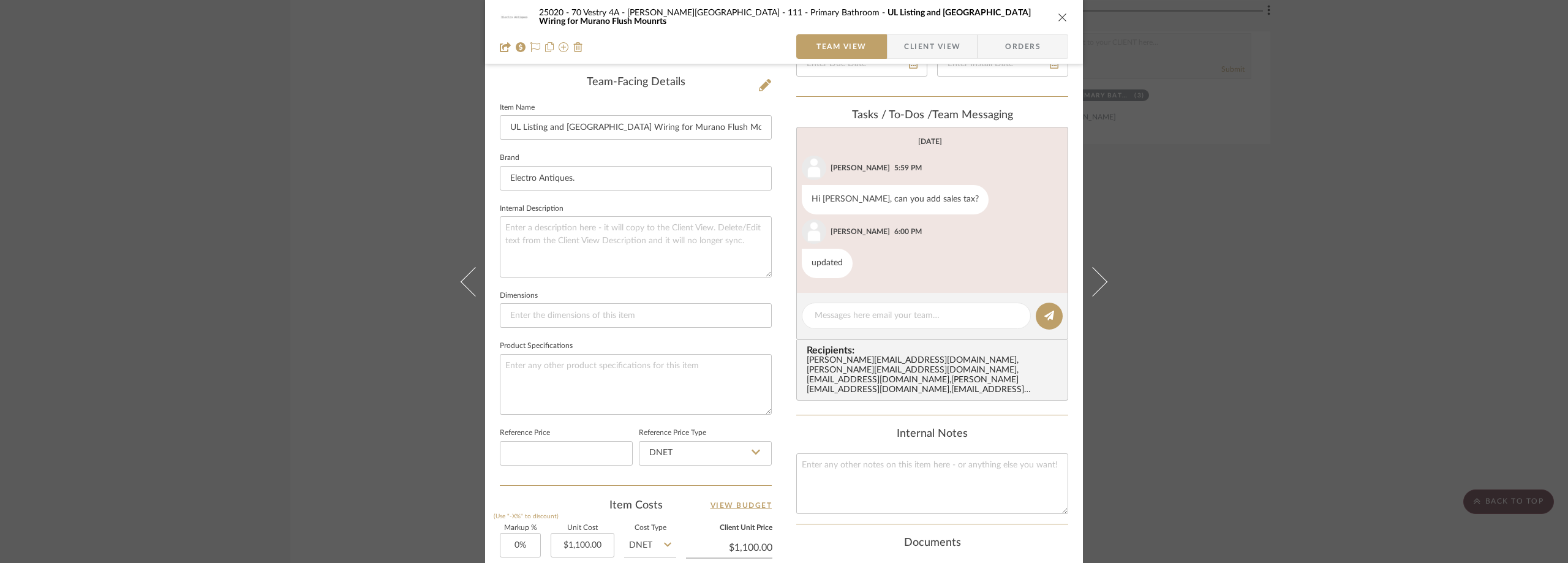
click at [1248, 217] on div "25020 - 70 Vestry 4A - [PERSON_NAME][GEOGRAPHIC_DATA] 111 - Primary Bathroom UL…" at bounding box center [784, 282] width 1568 height 563
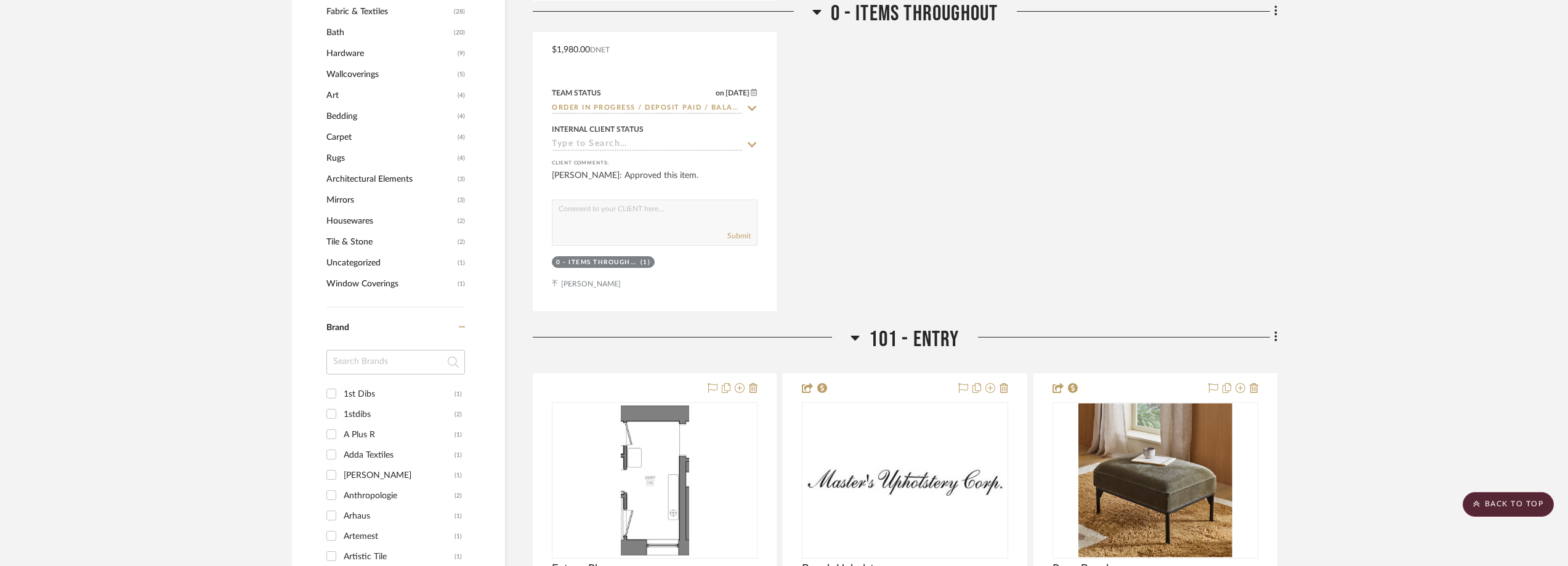
scroll to position [1170, 0]
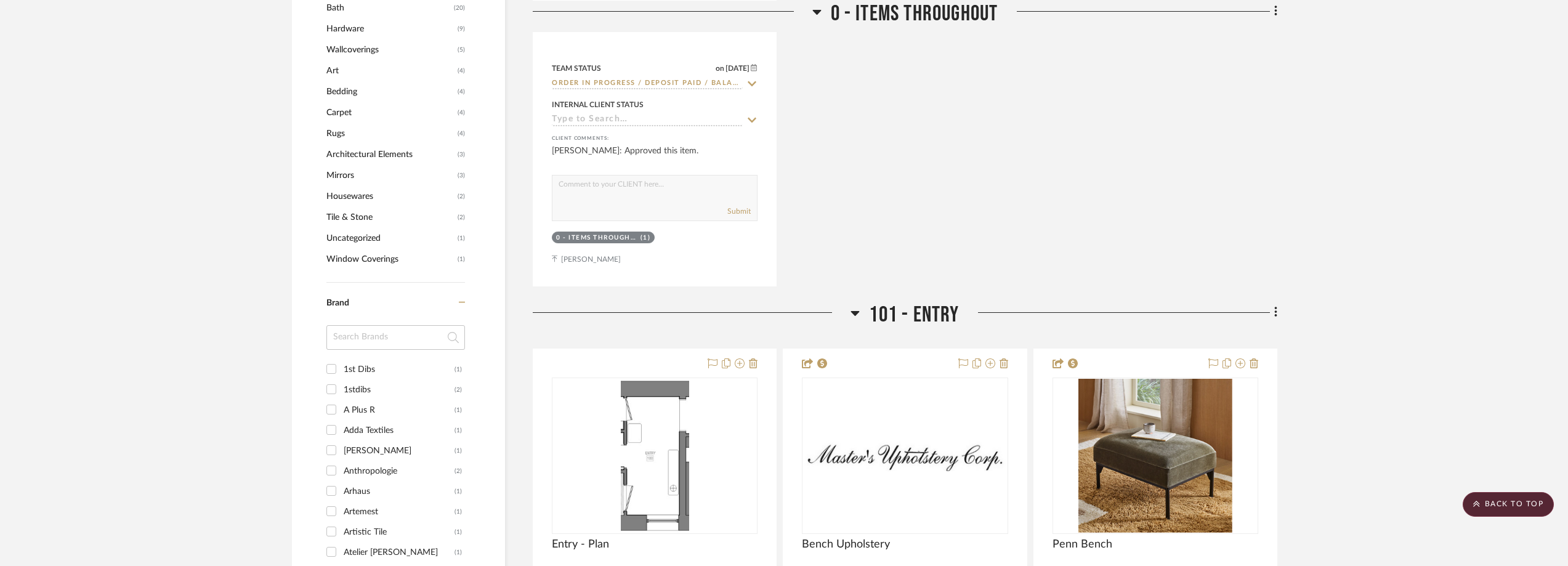
click at [374, 335] on input at bounding box center [396, 338] width 138 height 25
type input "trnk"
drag, startPoint x: 365, startPoint y: 334, endPoint x: 316, endPoint y: 337, distance: 49.1
click at [316, 338] on div "Filter by keyword, category or name prior to exporting to Excel or Bulk Actions…" at bounding box center [398, 27] width 213 height 1838
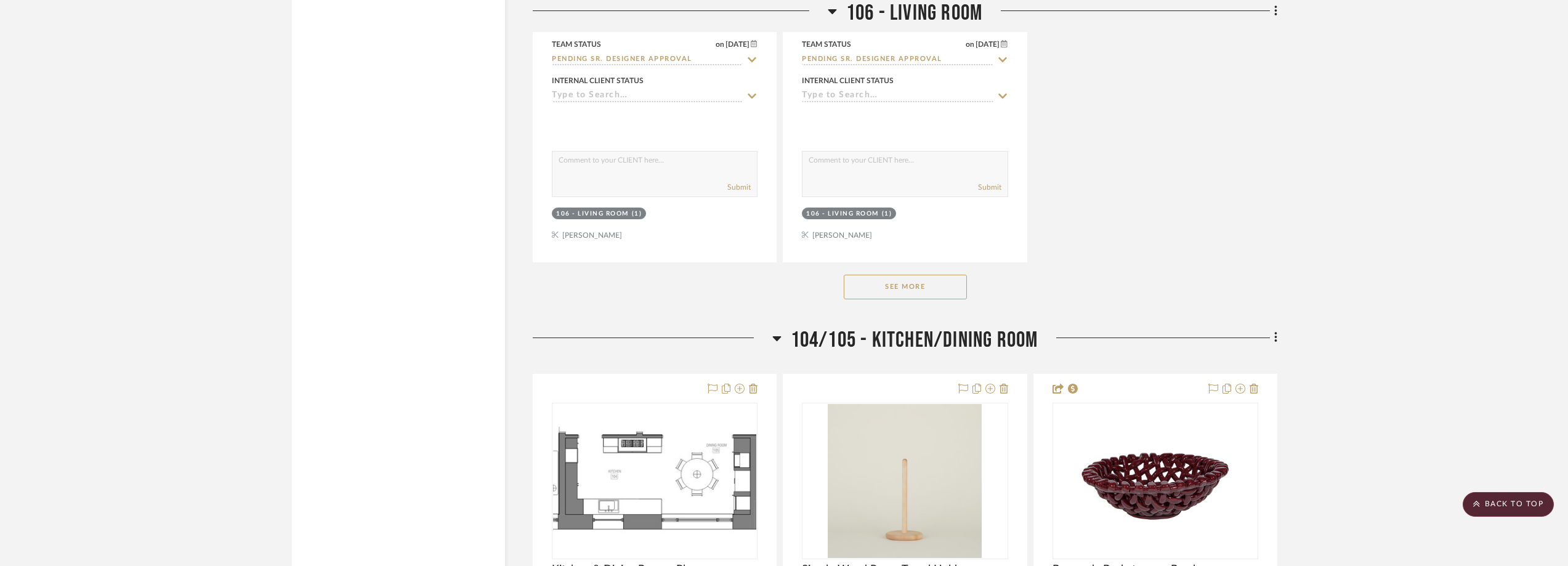
scroll to position [6836, 0]
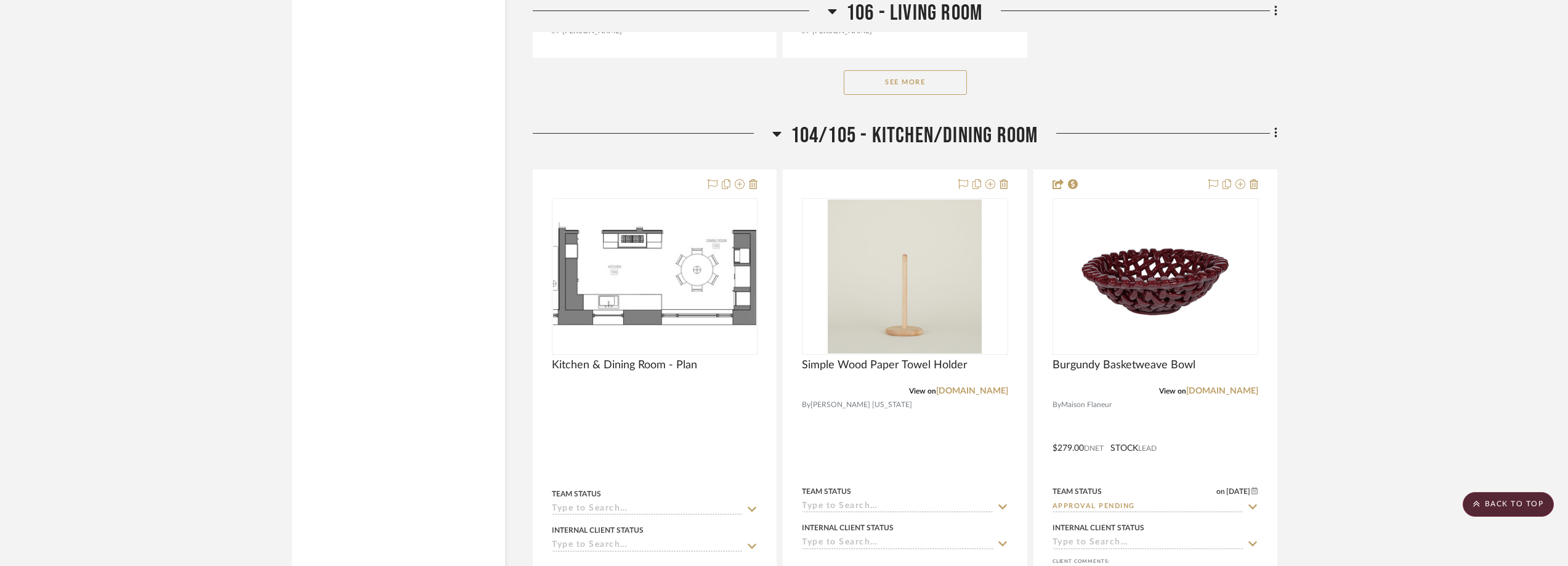
click at [923, 87] on button "See More" at bounding box center [905, 83] width 123 height 25
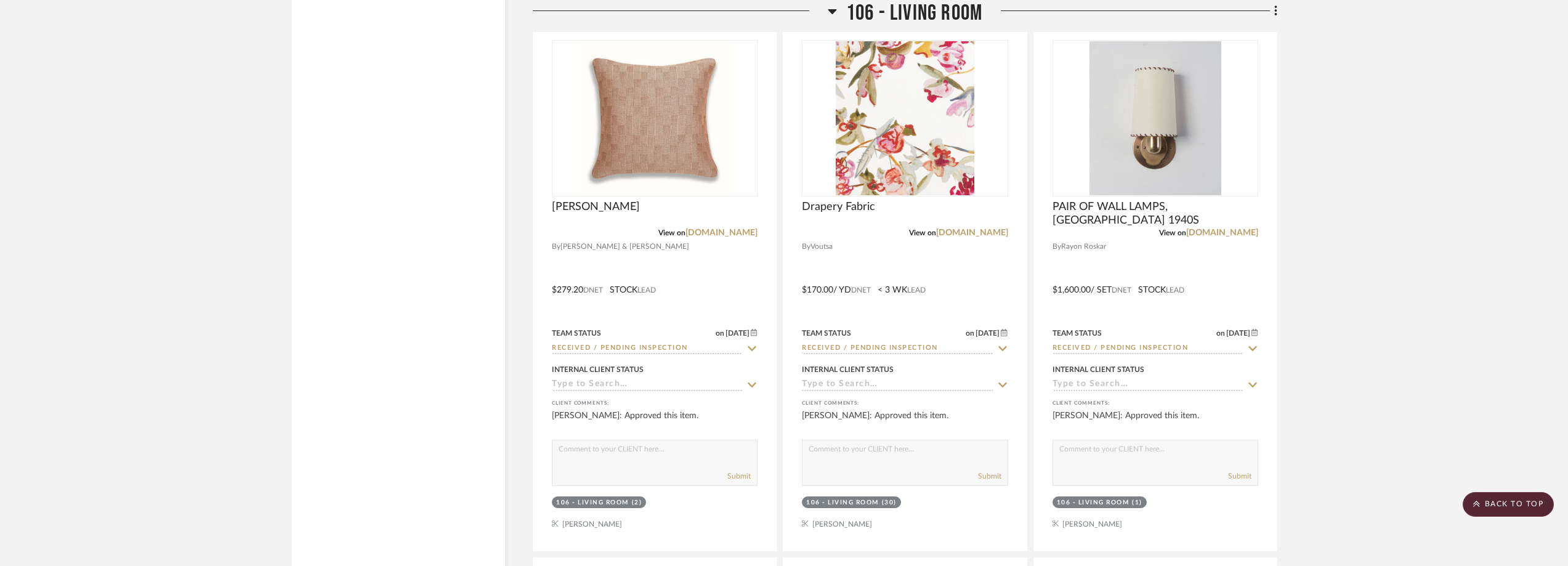
scroll to position [9545, 0]
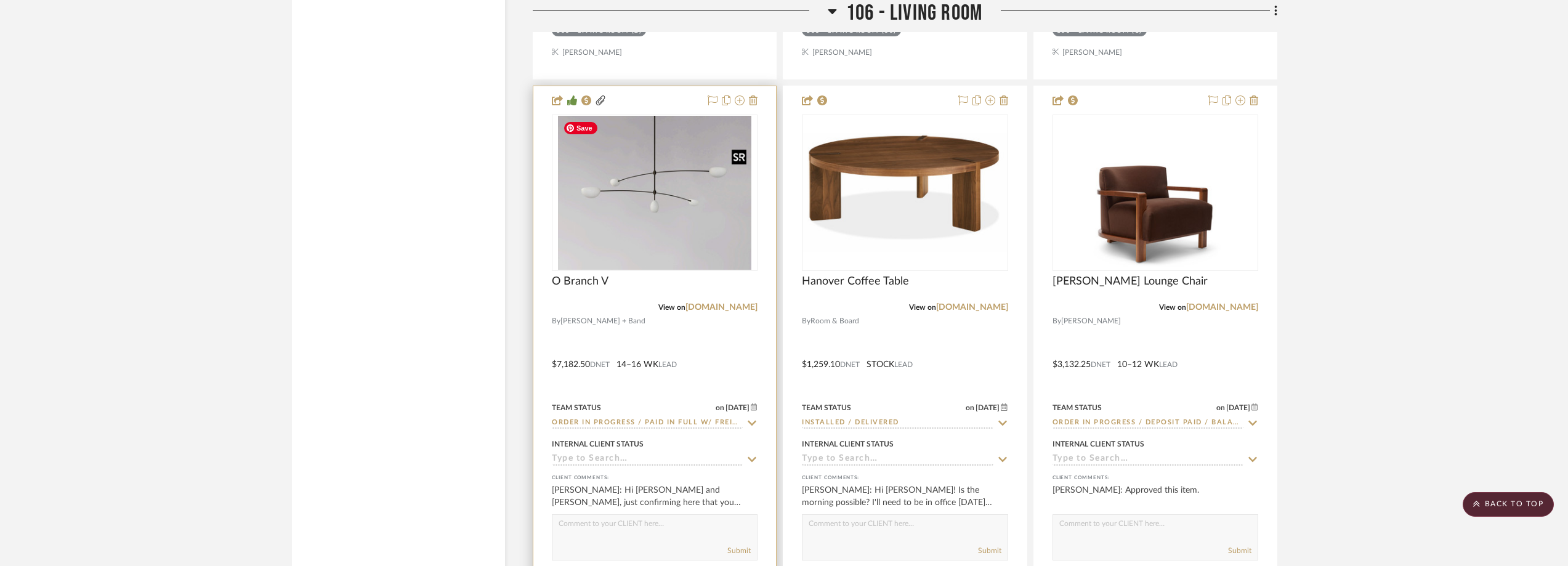
click at [666, 207] on img "0" at bounding box center [655, 193] width 194 height 154
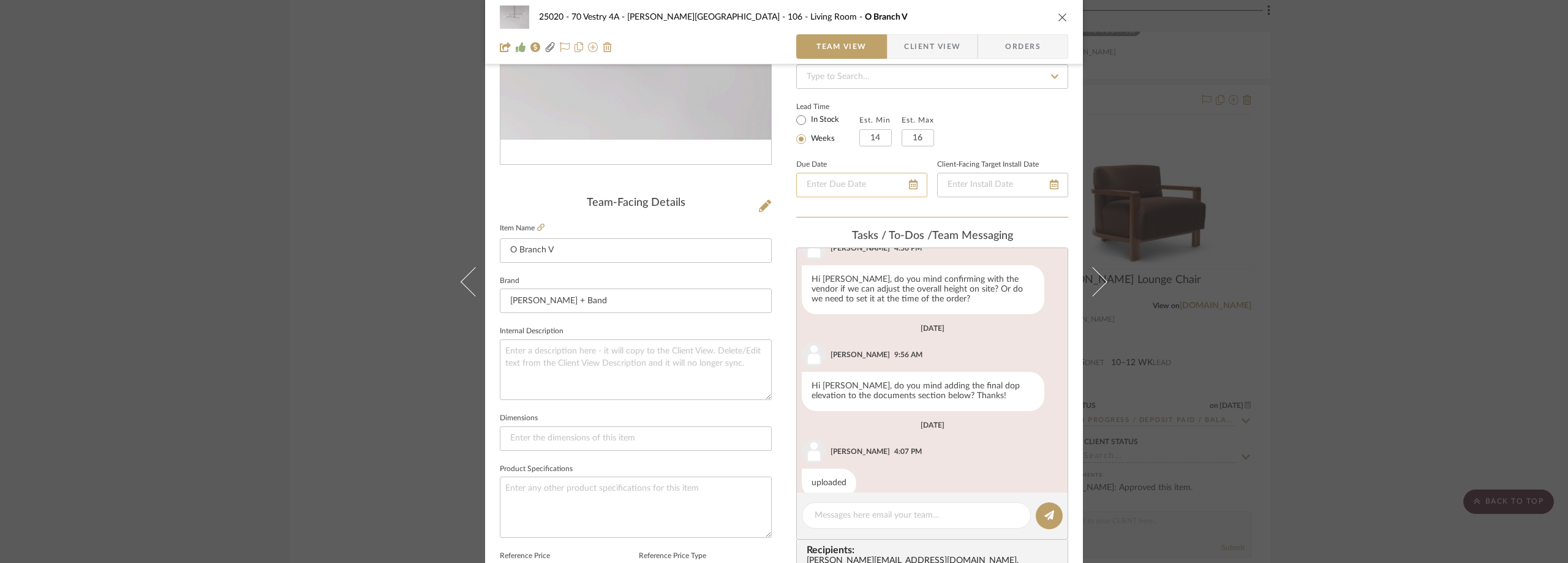
scroll to position [245, 0]
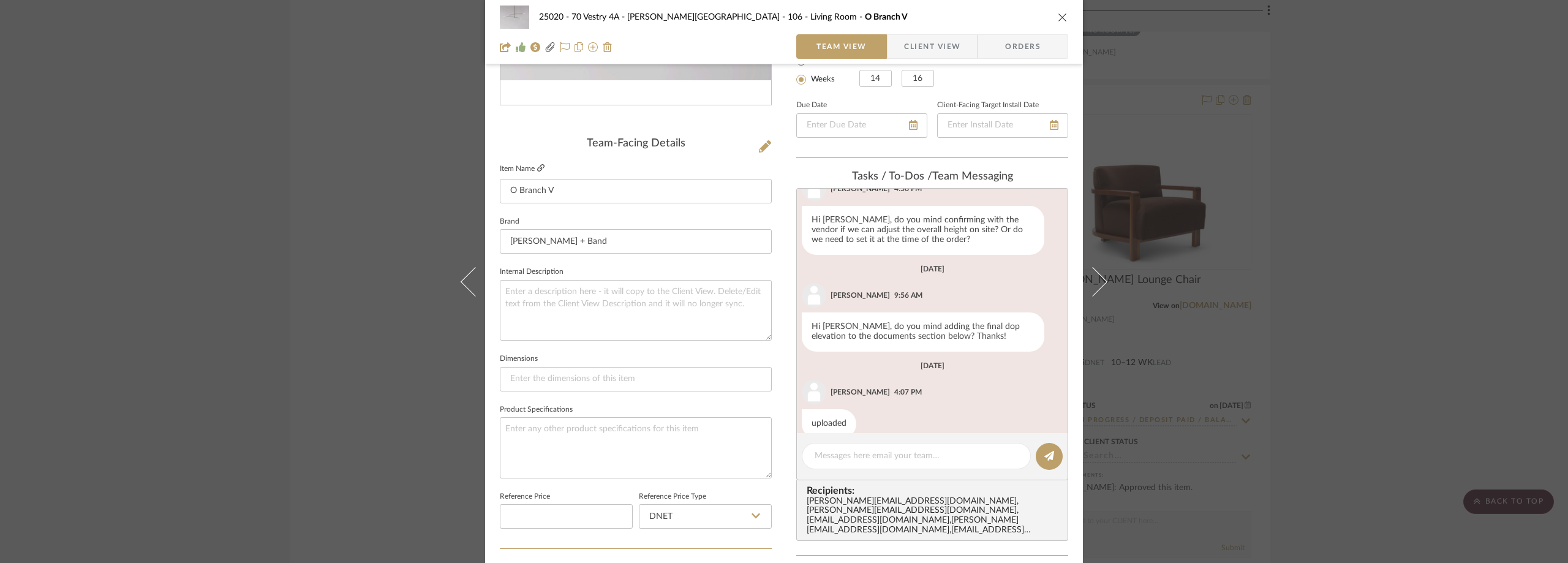
click at [538, 166] on icon at bounding box center [541, 168] width 7 height 7
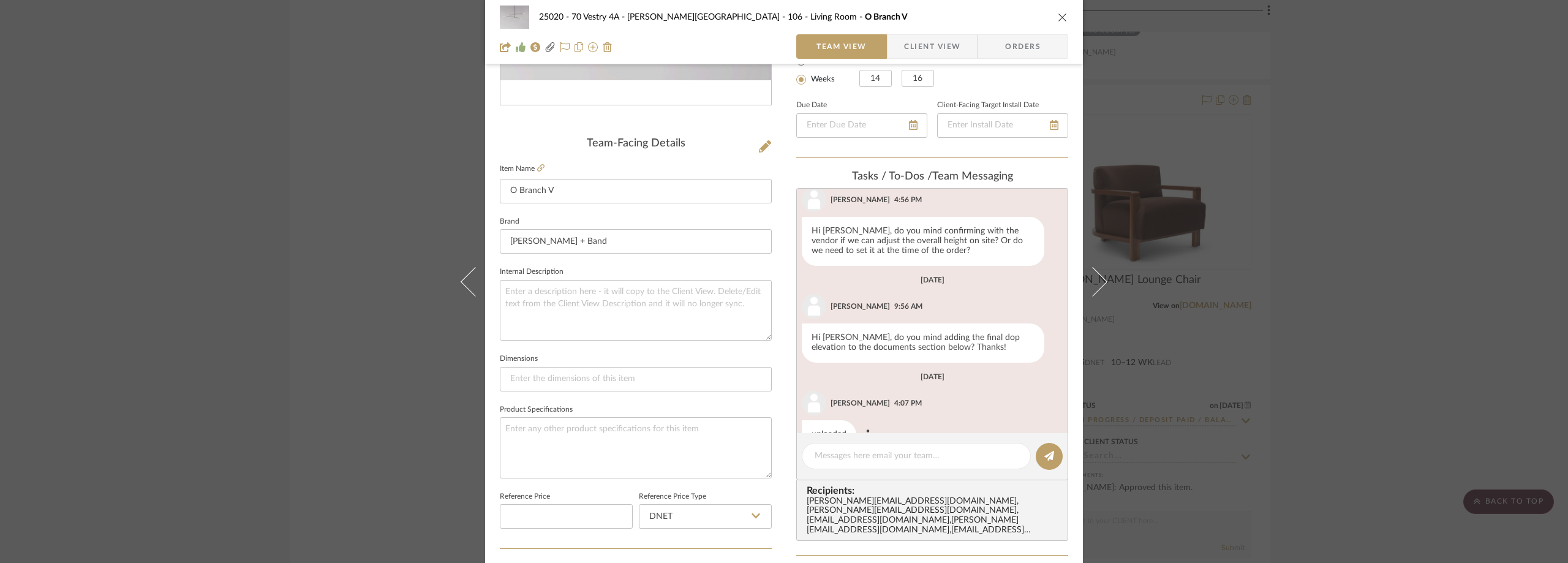
scroll to position [381, 0]
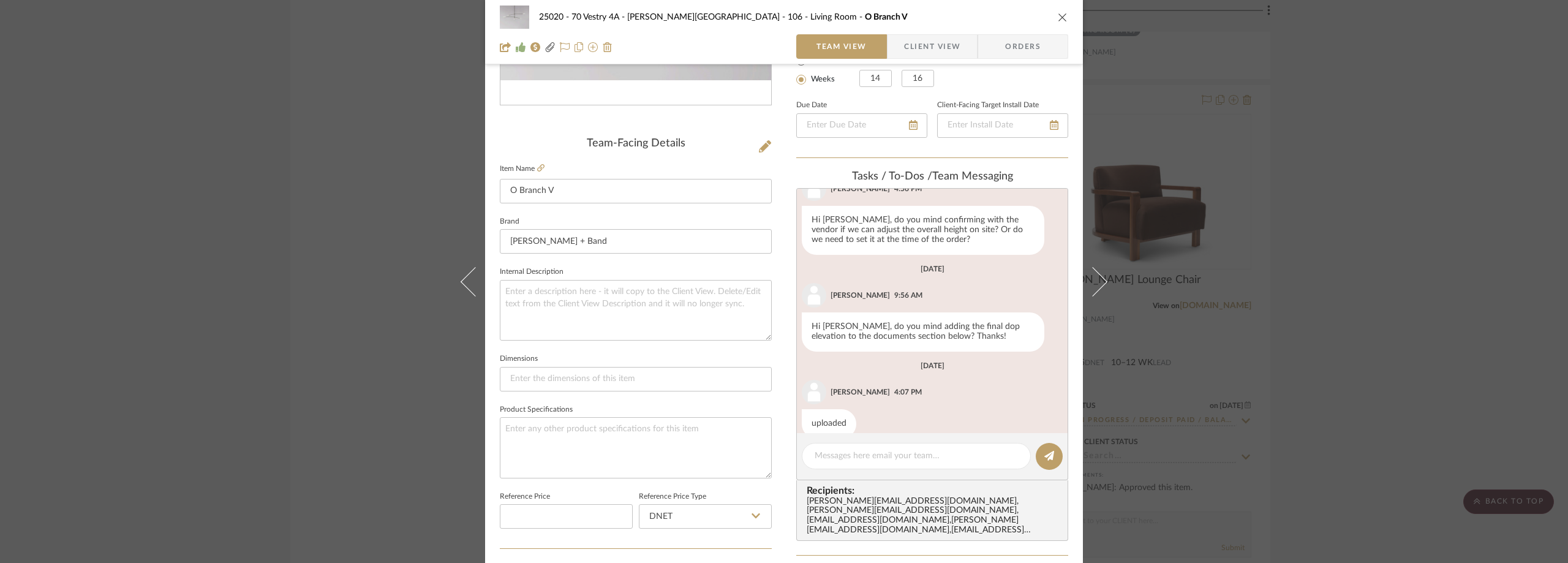
click at [268, 269] on div "25020 - 70 Vestry 4A - [PERSON_NAME] 106 - Living Room O Branch V Team View Cli…" at bounding box center [784, 282] width 1568 height 563
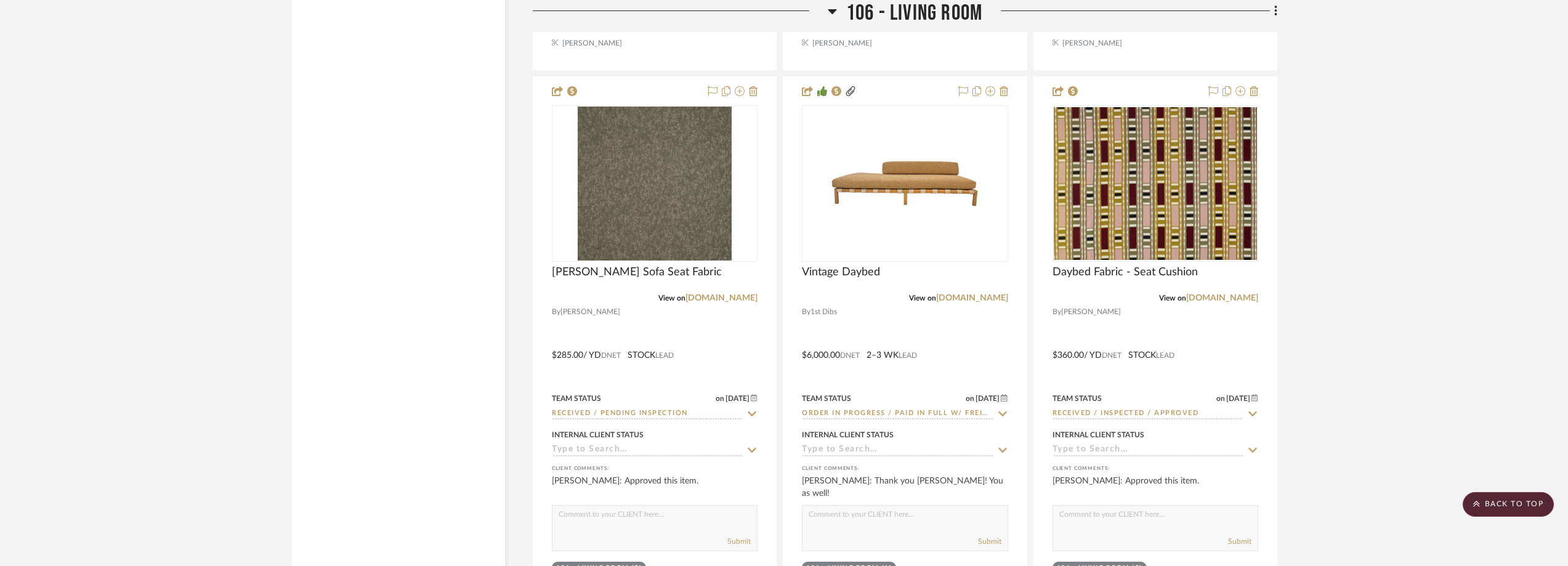
scroll to position [10654, 0]
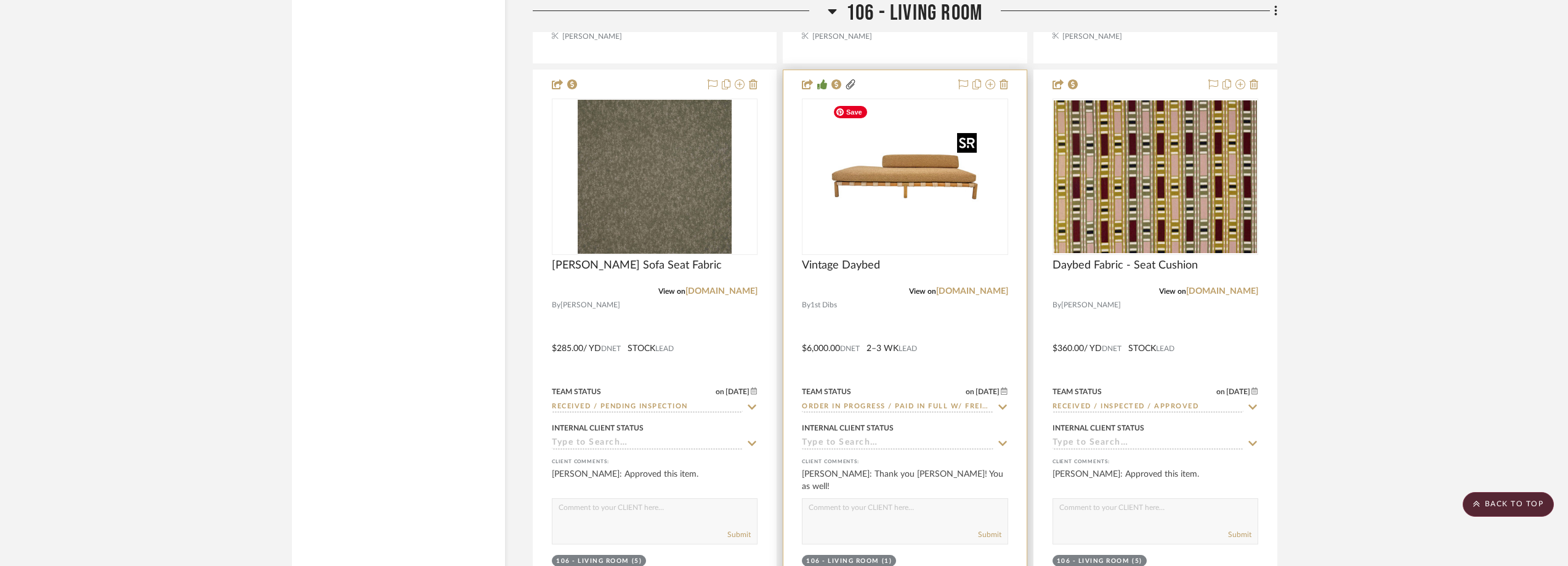
click at [865, 207] on img "0" at bounding box center [905, 177] width 154 height 154
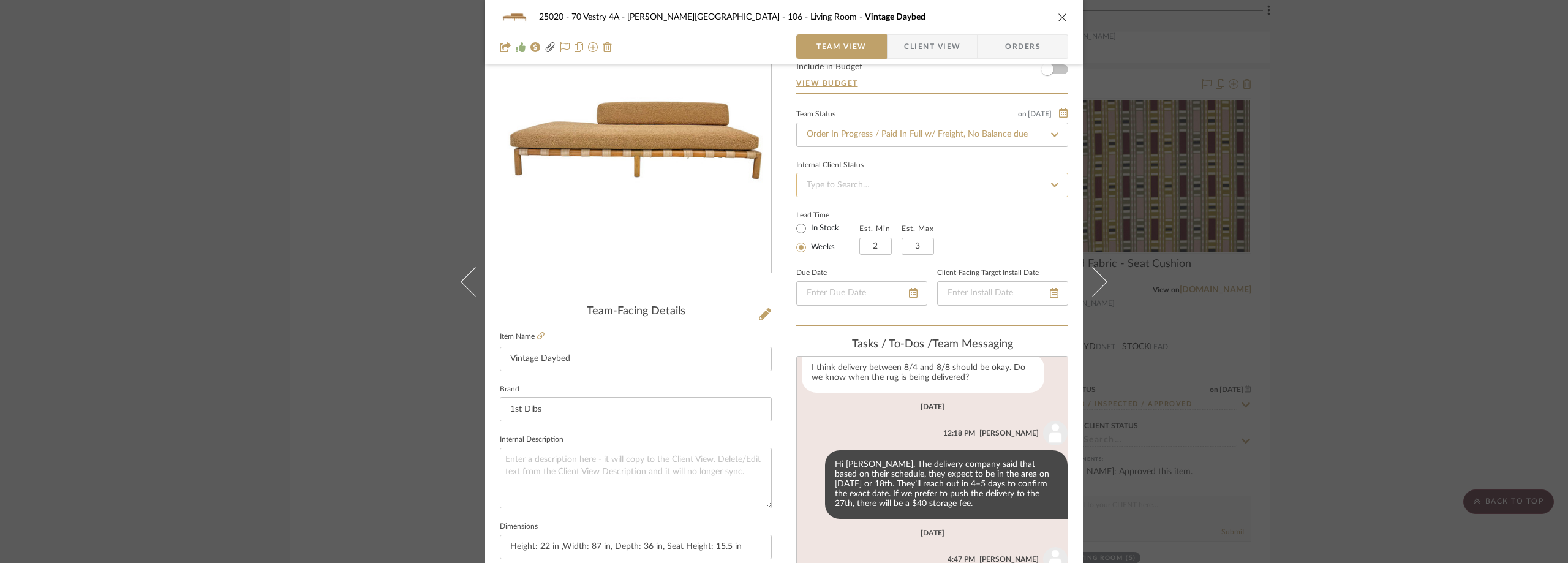
scroll to position [184, 0]
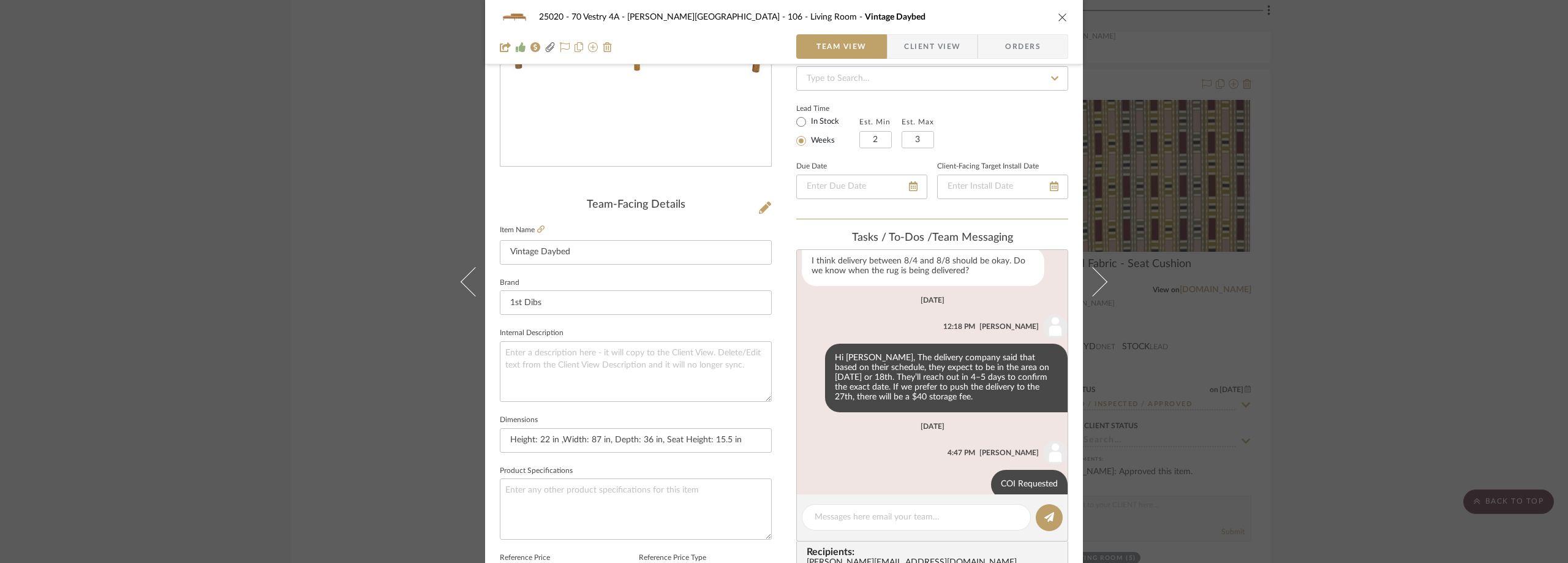
click at [1386, 223] on div "25020 - 70 Vestry 4A - [PERSON_NAME] 106 - Living Room Vintage Daybed Team View…" at bounding box center [784, 282] width 1568 height 563
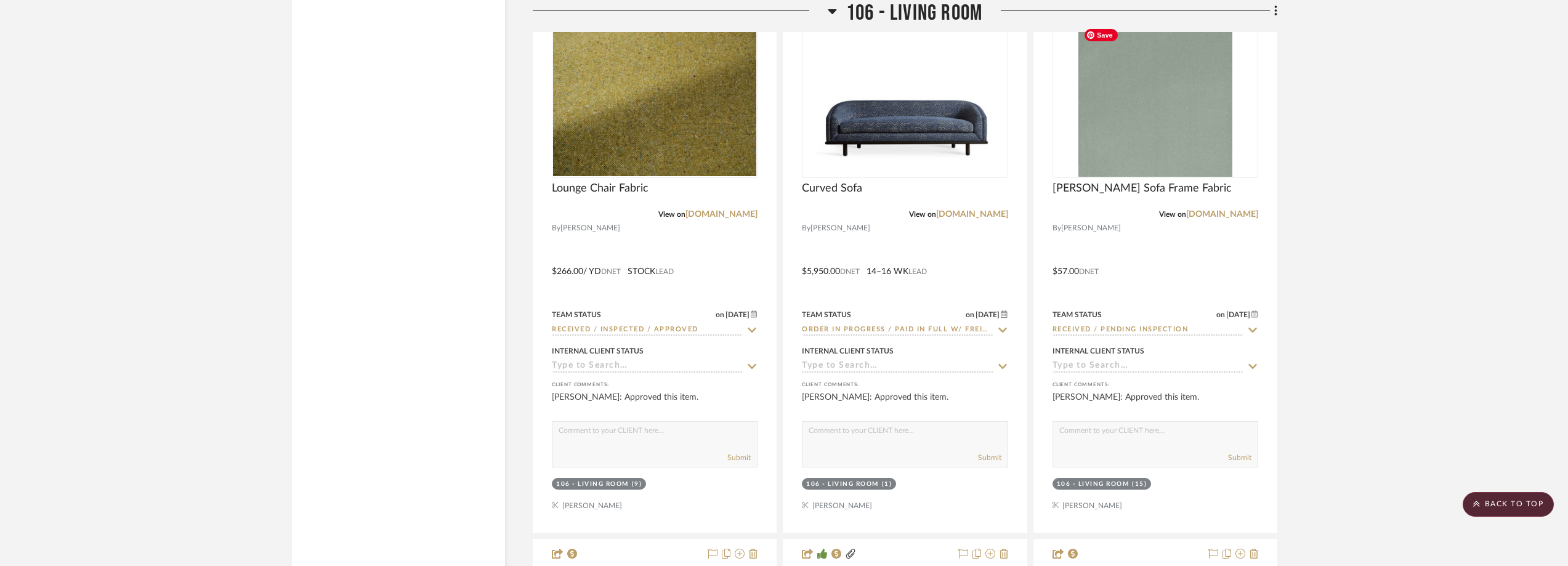
scroll to position [10275, 0]
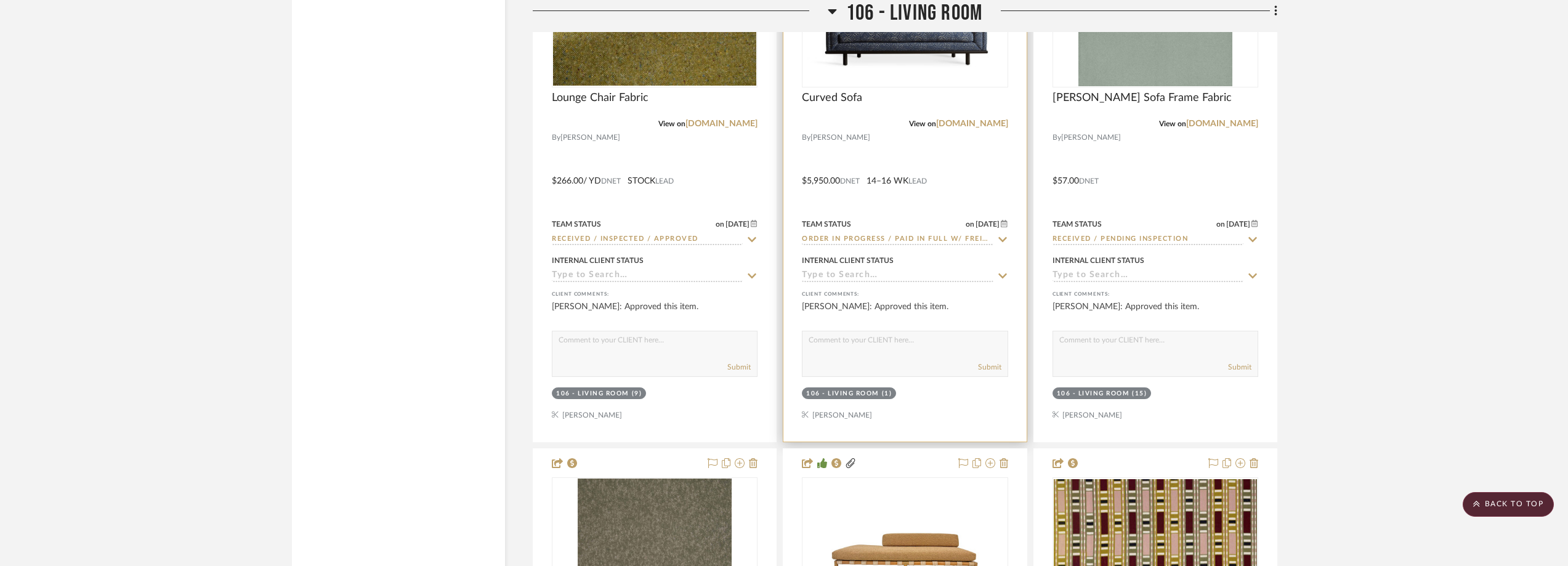
click at [921, 74] on img "0" at bounding box center [905, 9] width 203 height 135
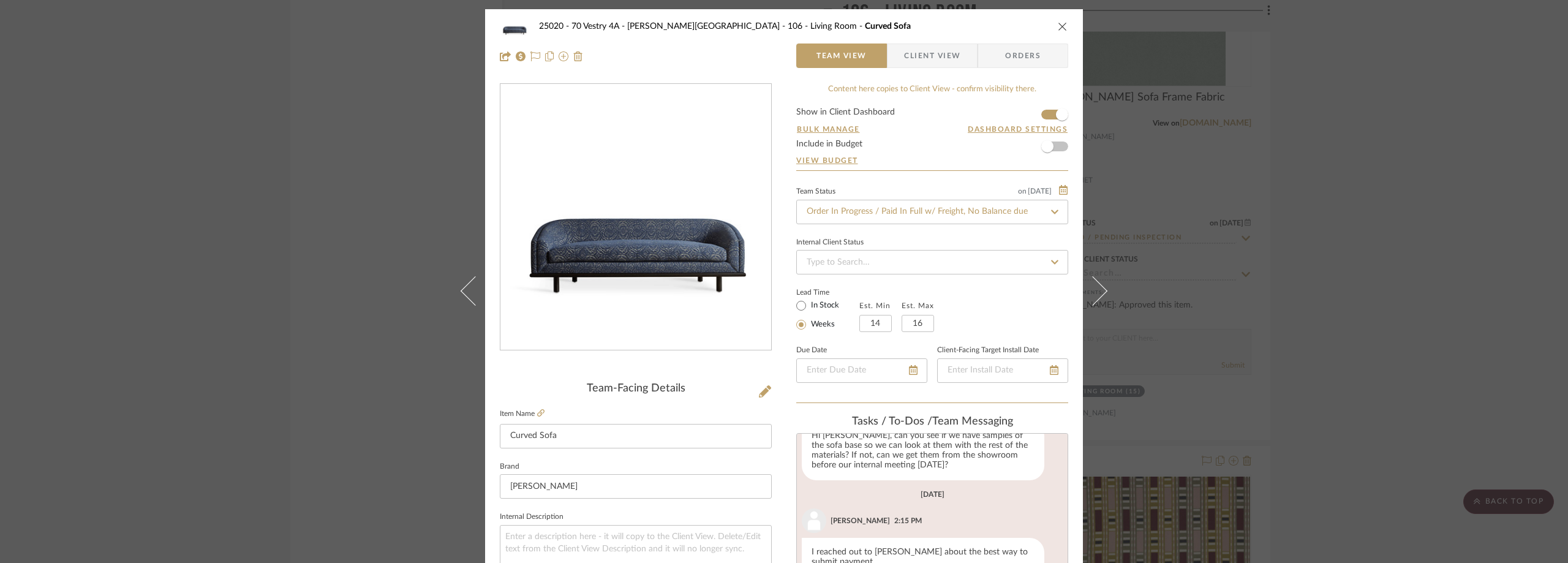
scroll to position [245, 0]
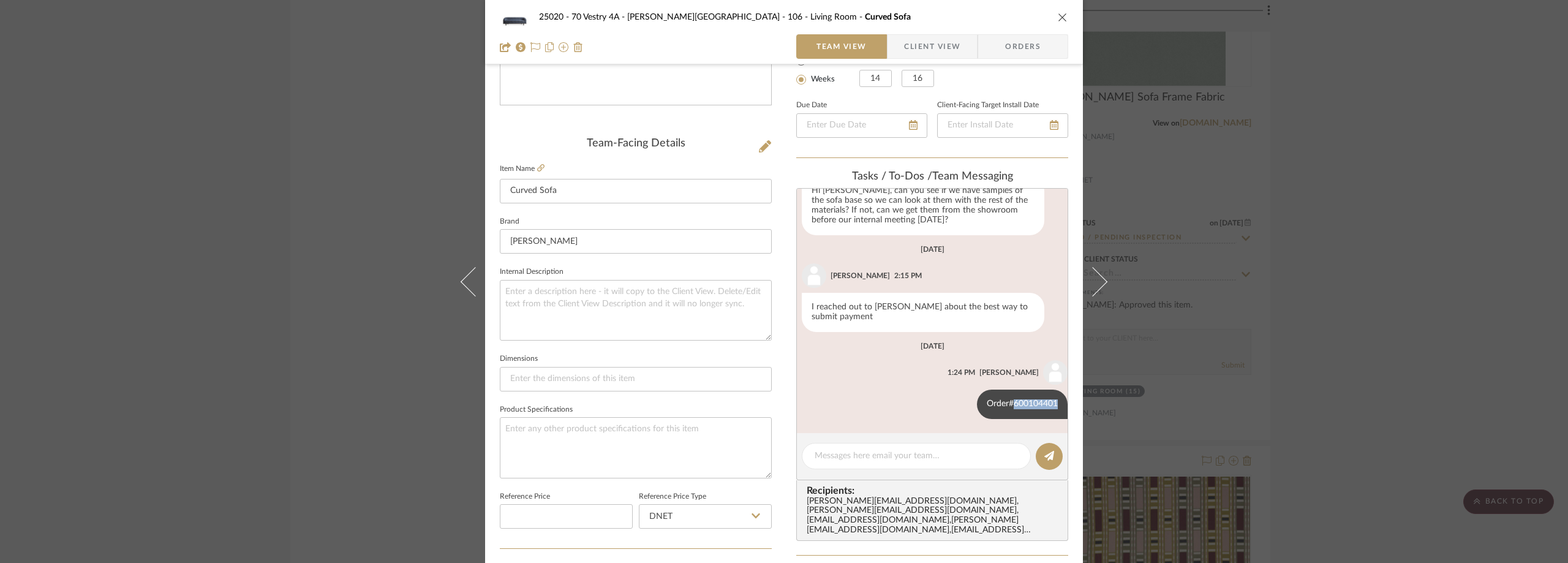
drag, startPoint x: 1002, startPoint y: 404, endPoint x: 1061, endPoint y: 409, distance: 59.2
click at [1064, 409] on div "25020 - 70 Vestry 4A - [PERSON_NAME] 106 - Living Room Curved Sofa Team View Cl…" at bounding box center [783, 338] width 597 height 1150
copy div "600104401"
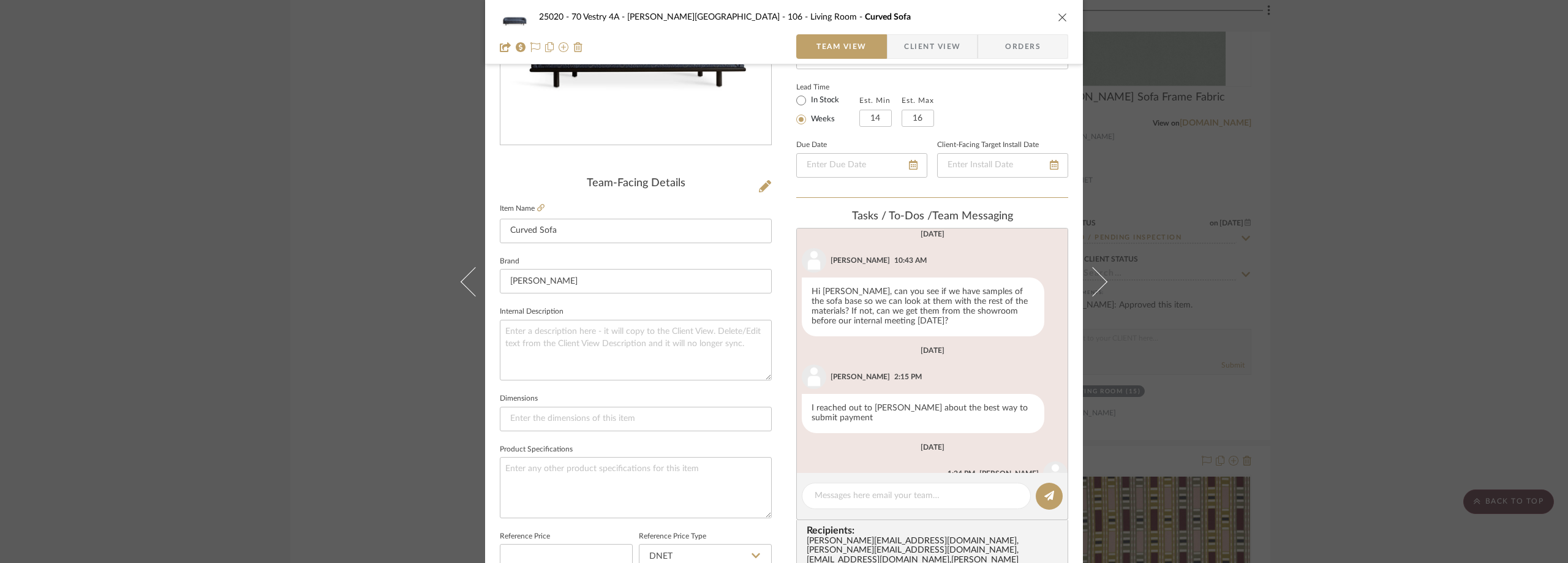
scroll to position [184, 0]
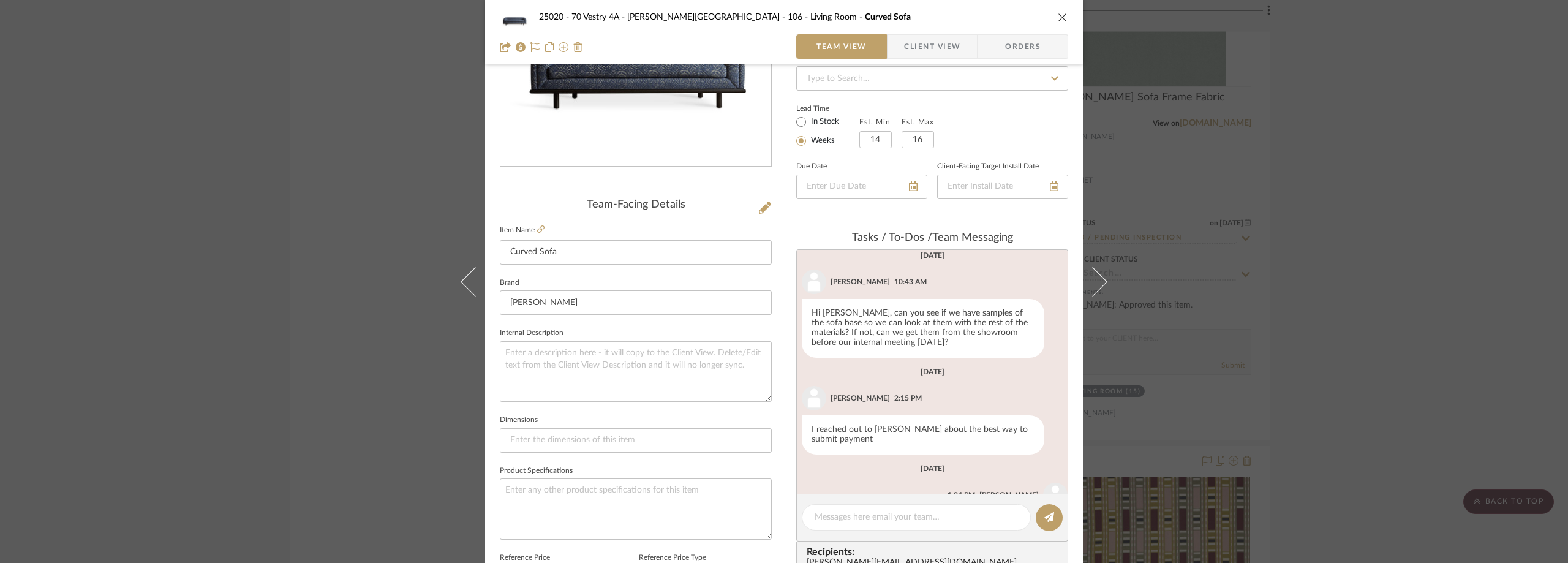
click at [1223, 293] on div "25020 - 70 Vestry 4A - [PERSON_NAME] 106 - Living Room Curved Sofa Team View Cl…" at bounding box center [784, 282] width 1568 height 563
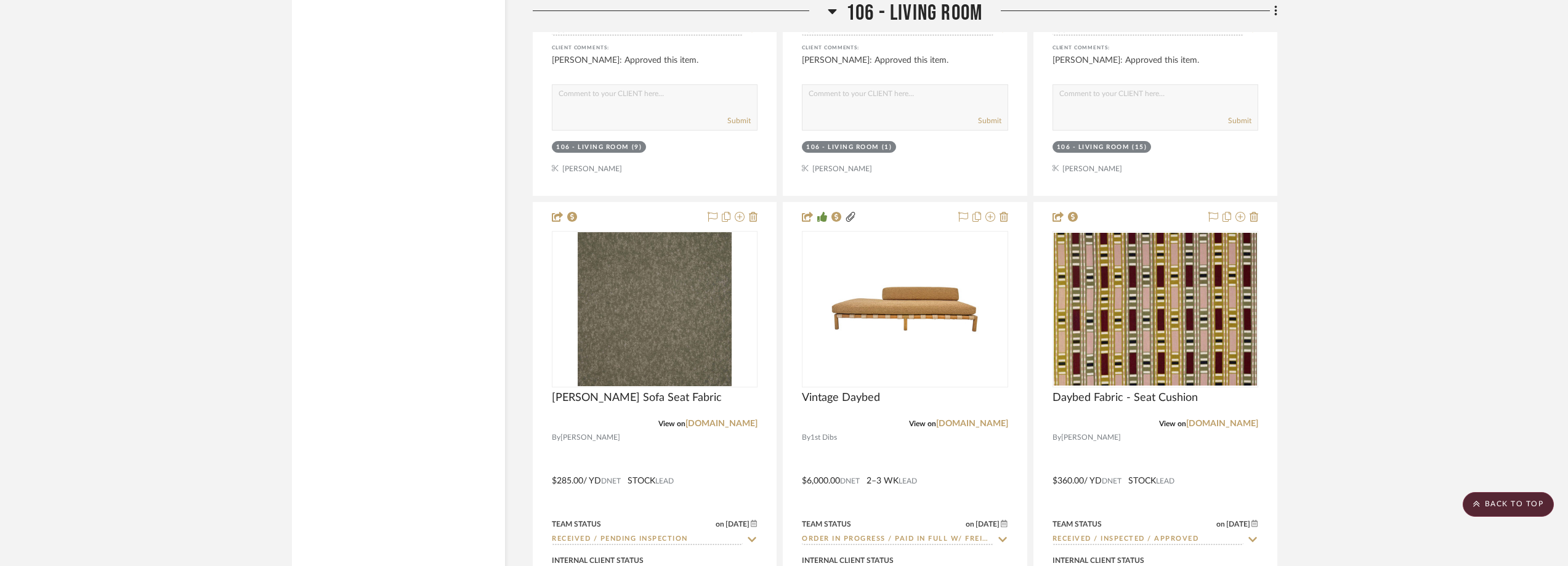
scroll to position [10644, 0]
